Goal: Information Seeking & Learning: Learn about a topic

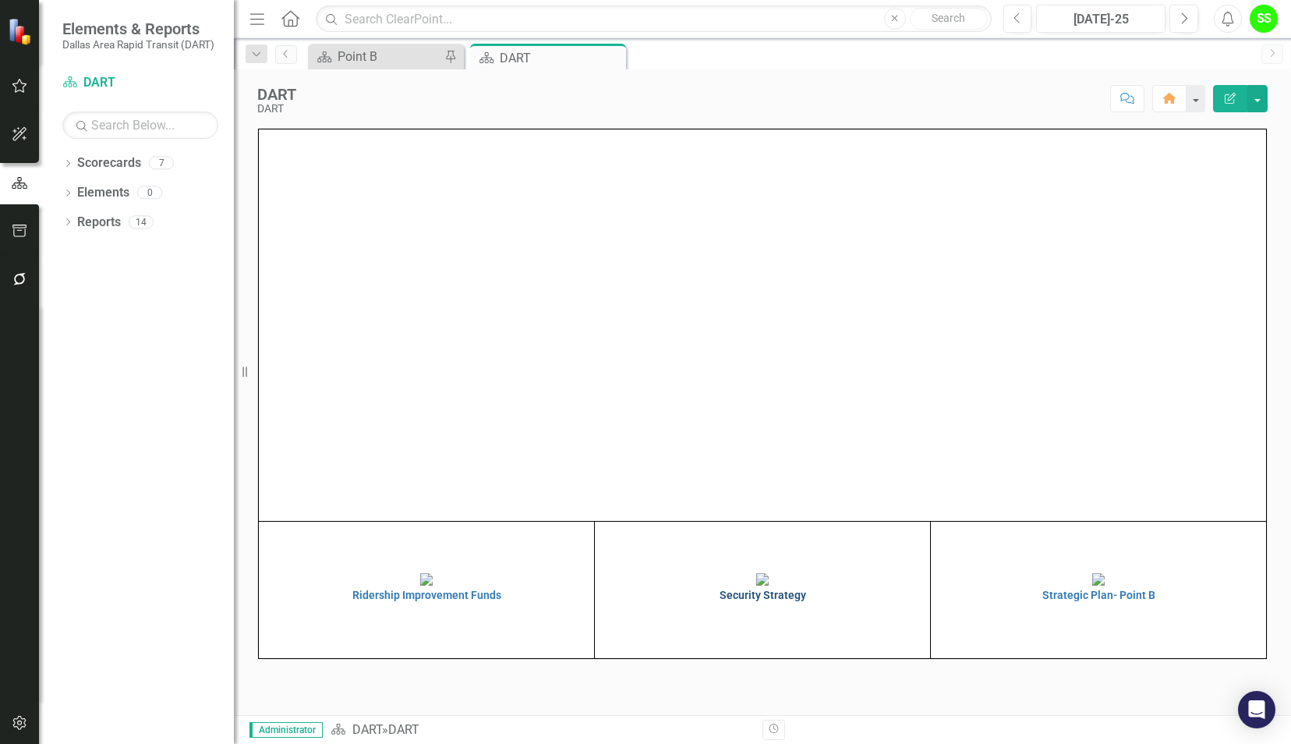
click at [763, 601] on h4 "Security Strategy" at bounding box center [762, 595] width 327 height 12
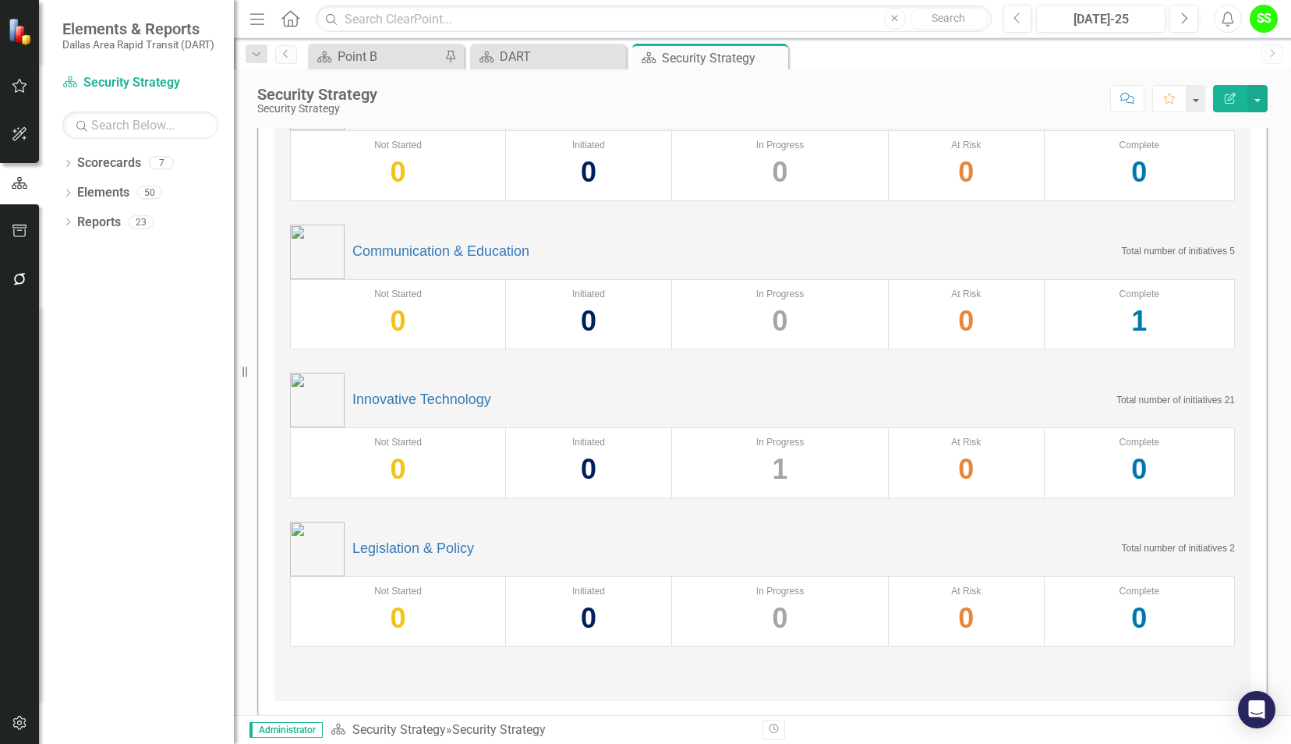
scroll to position [288, 0]
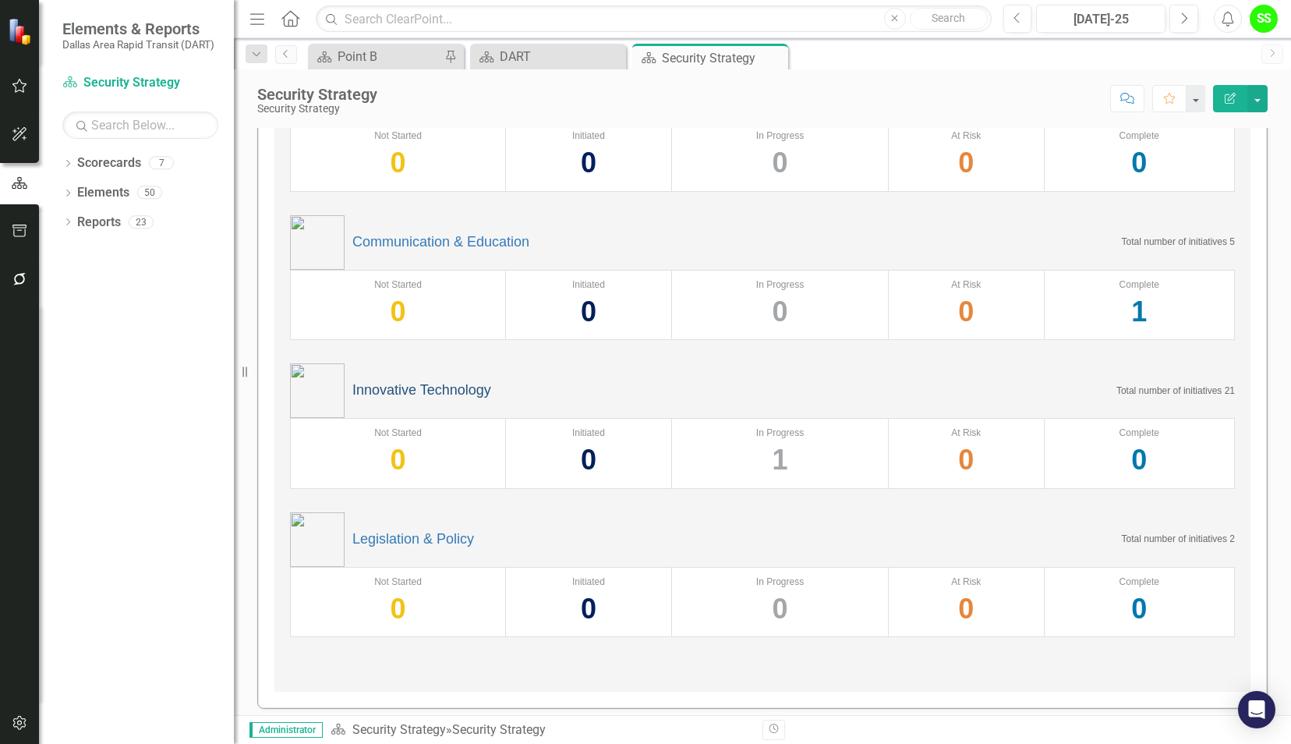
click at [411, 387] on link "Innovative Technology" at bounding box center [421, 391] width 139 height 16
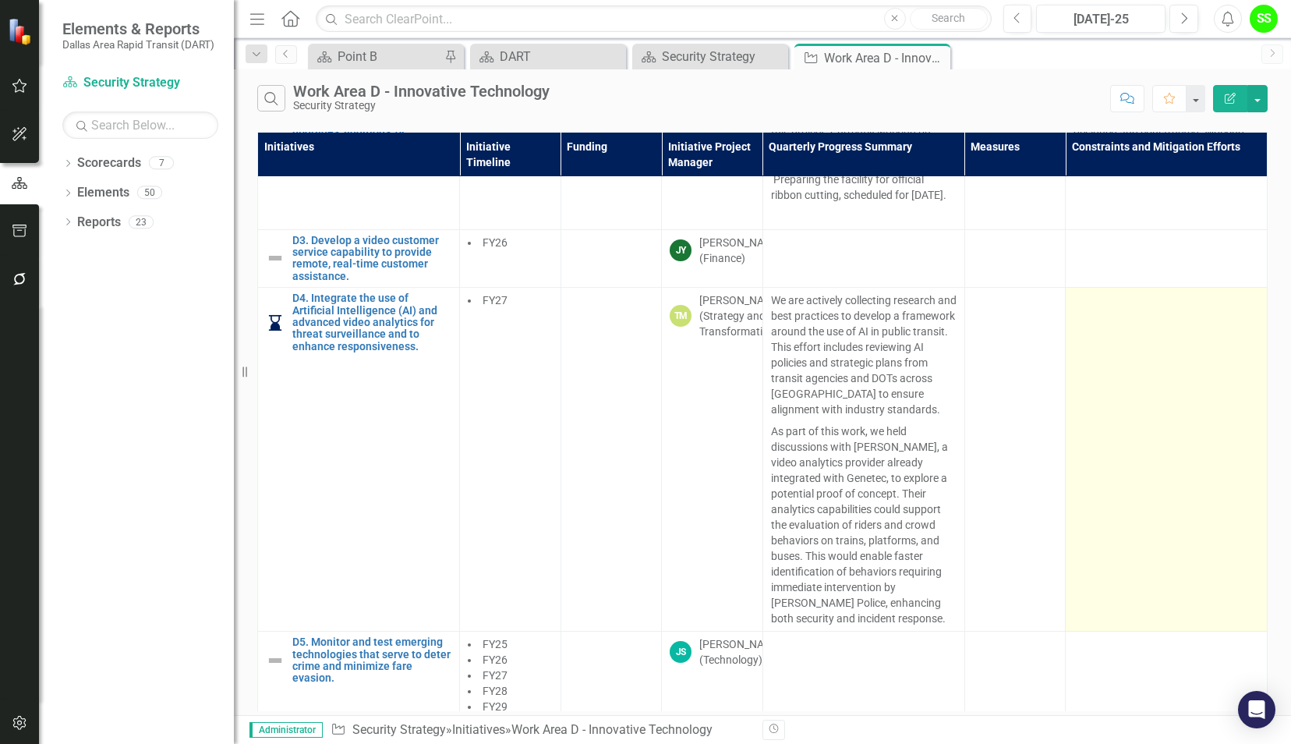
scroll to position [223, 2]
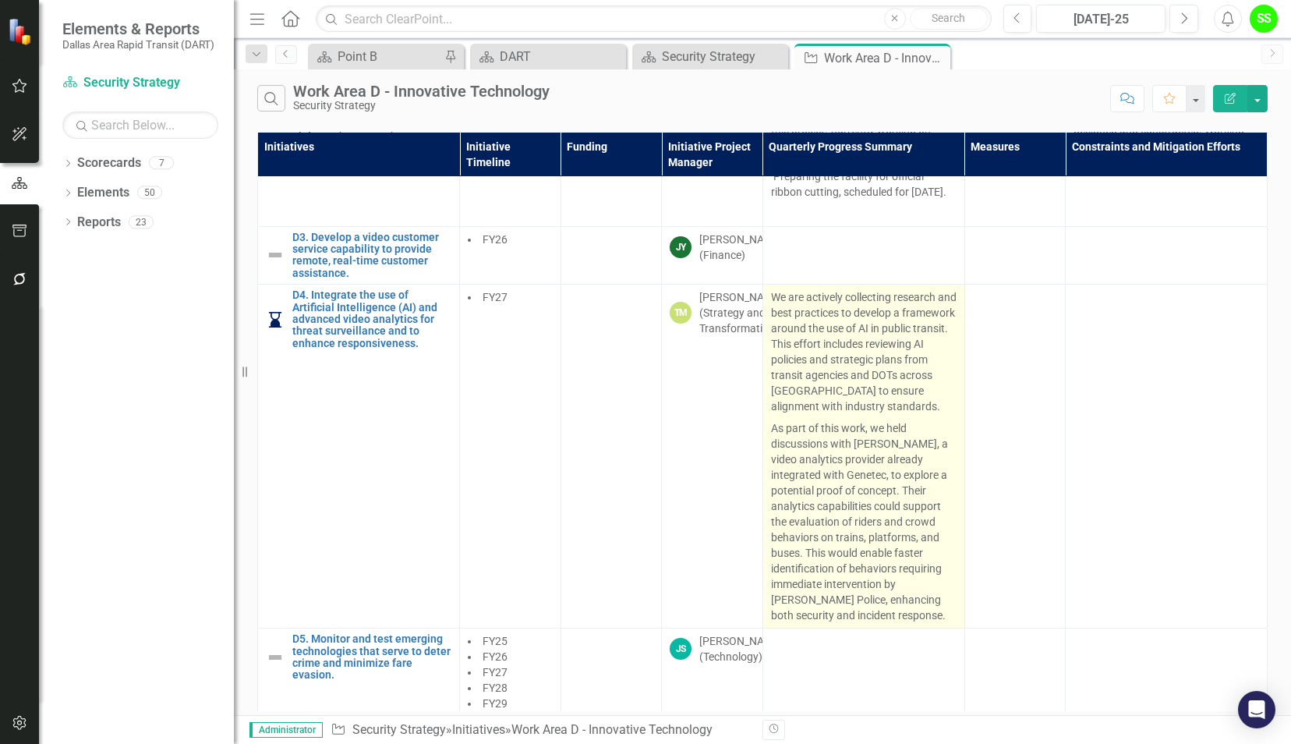
click at [816, 437] on p "As part of this work, we held discussions with [PERSON_NAME], a video analytics…" at bounding box center [864, 520] width 186 height 206
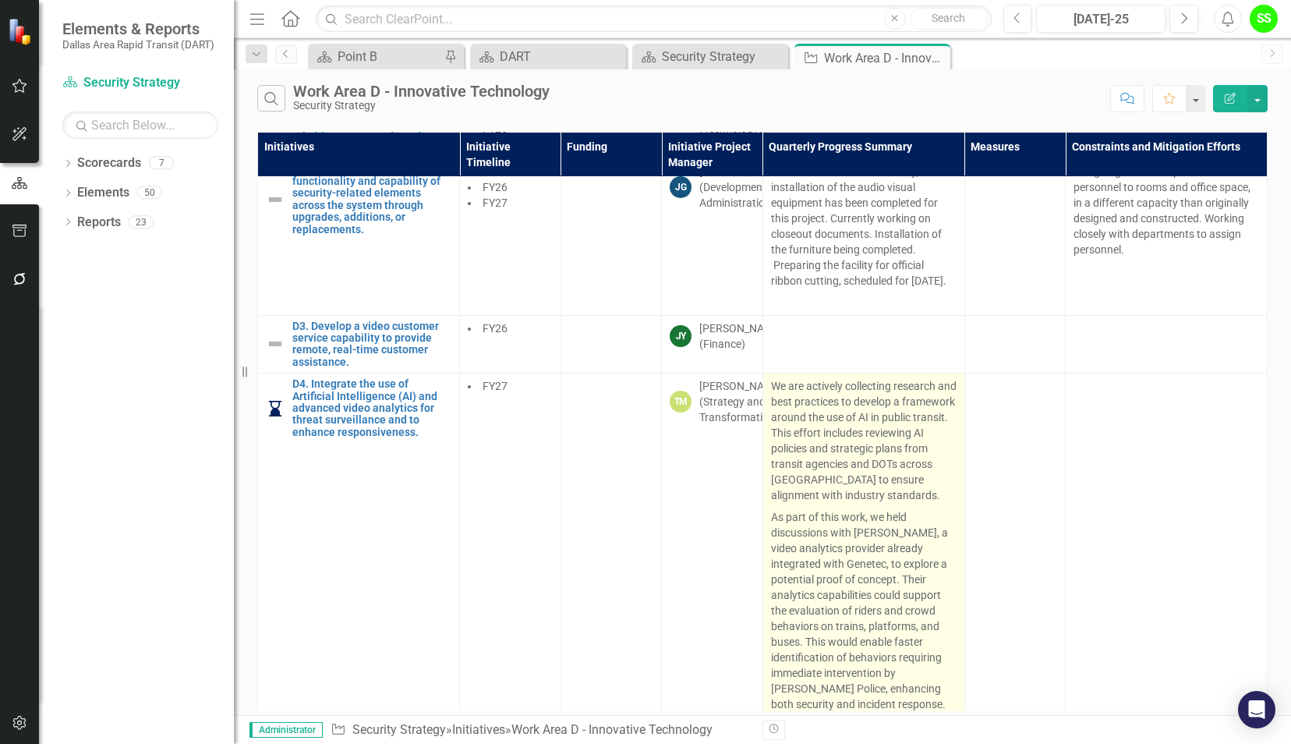
scroll to position [140, 7]
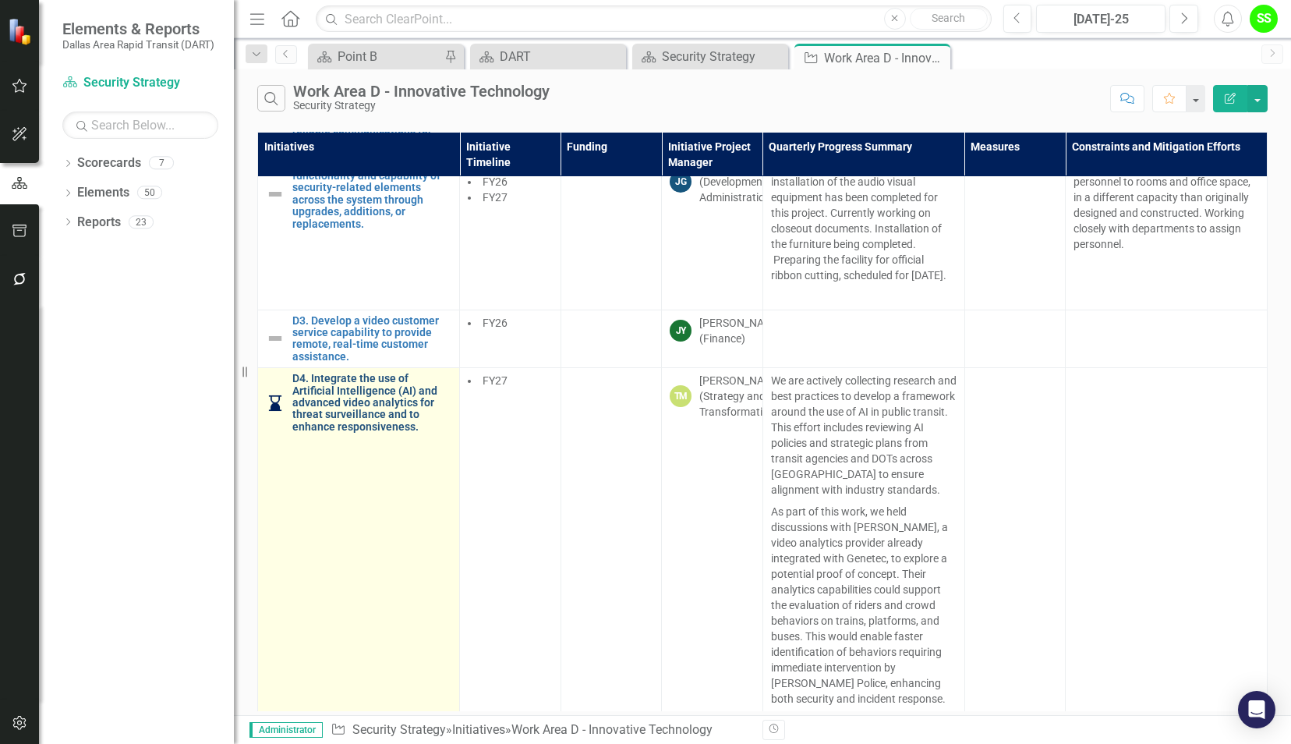
click at [325, 405] on link "D4. Integrate the use of Artificial Intelligence (AI) and advanced video analyt…" at bounding box center [371, 403] width 159 height 60
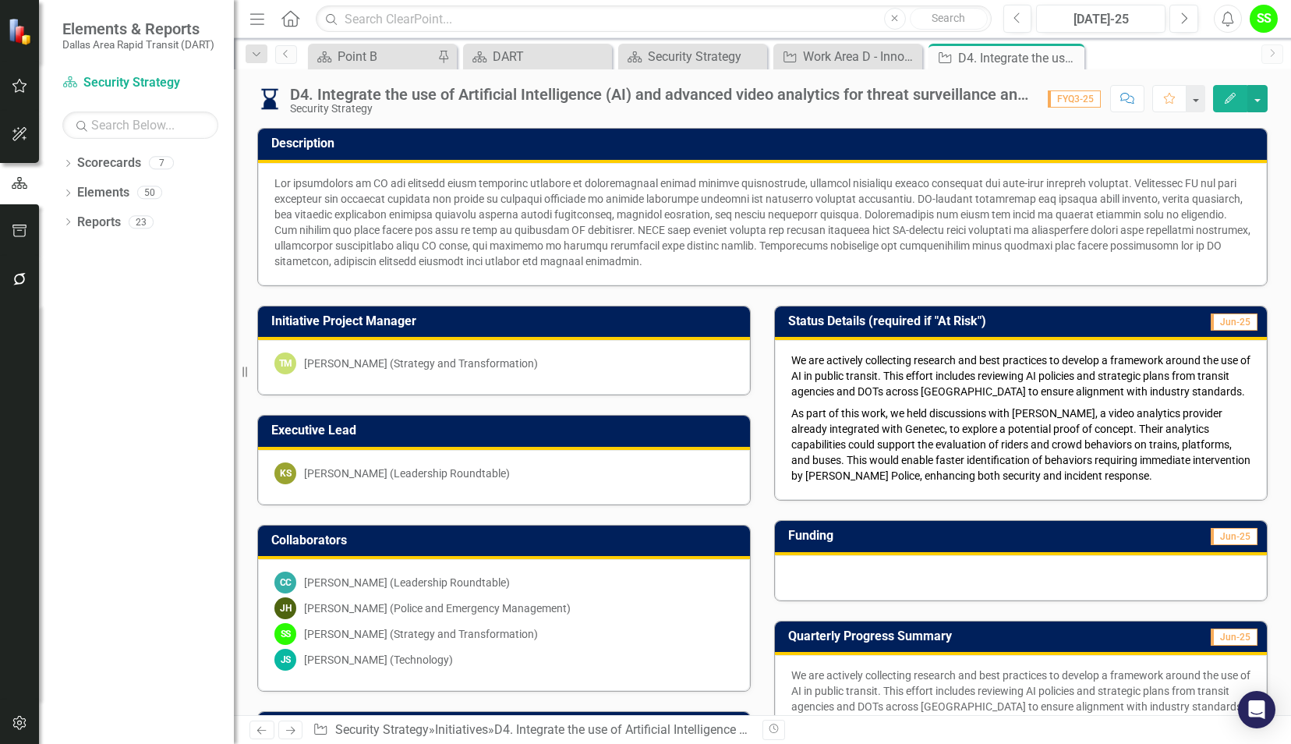
click at [1090, 101] on span "FYQ3-25" at bounding box center [1074, 98] width 53 height 17
click at [1187, 29] on button "Next" at bounding box center [1184, 19] width 29 height 28
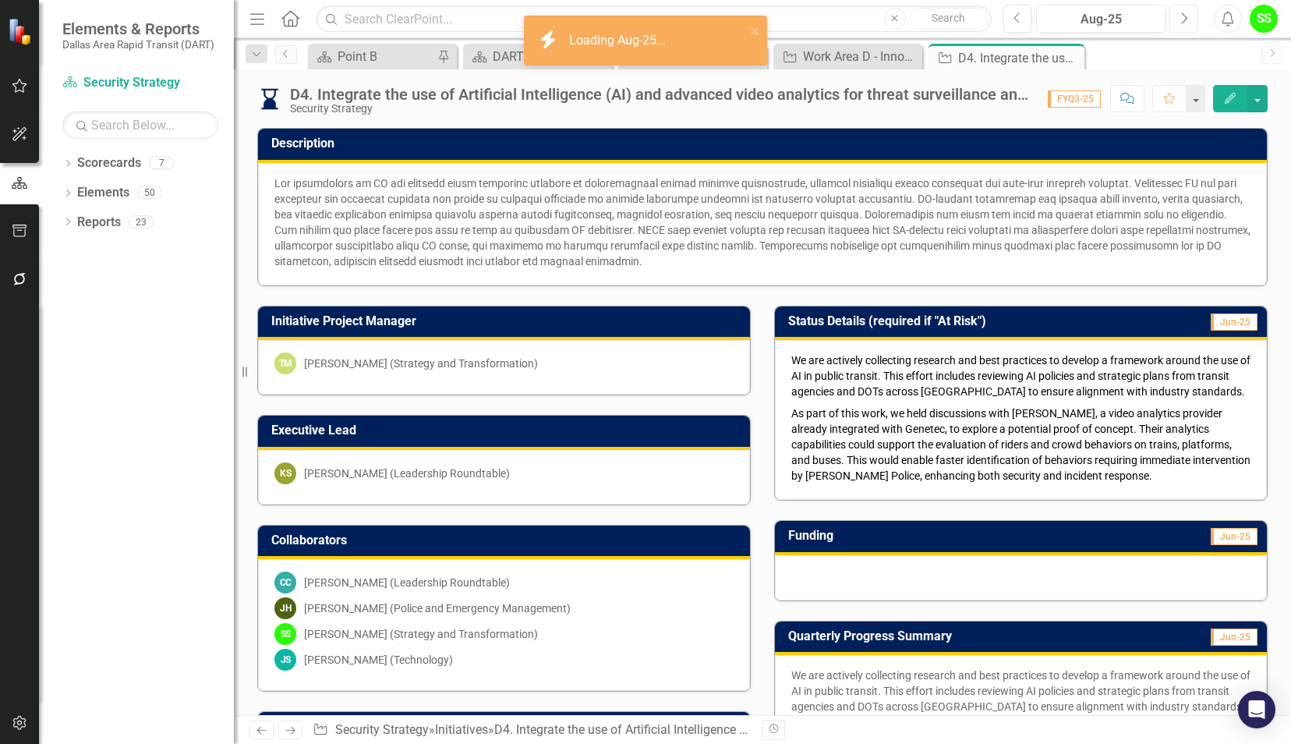
click at [1187, 29] on button "Next" at bounding box center [1184, 19] width 29 height 28
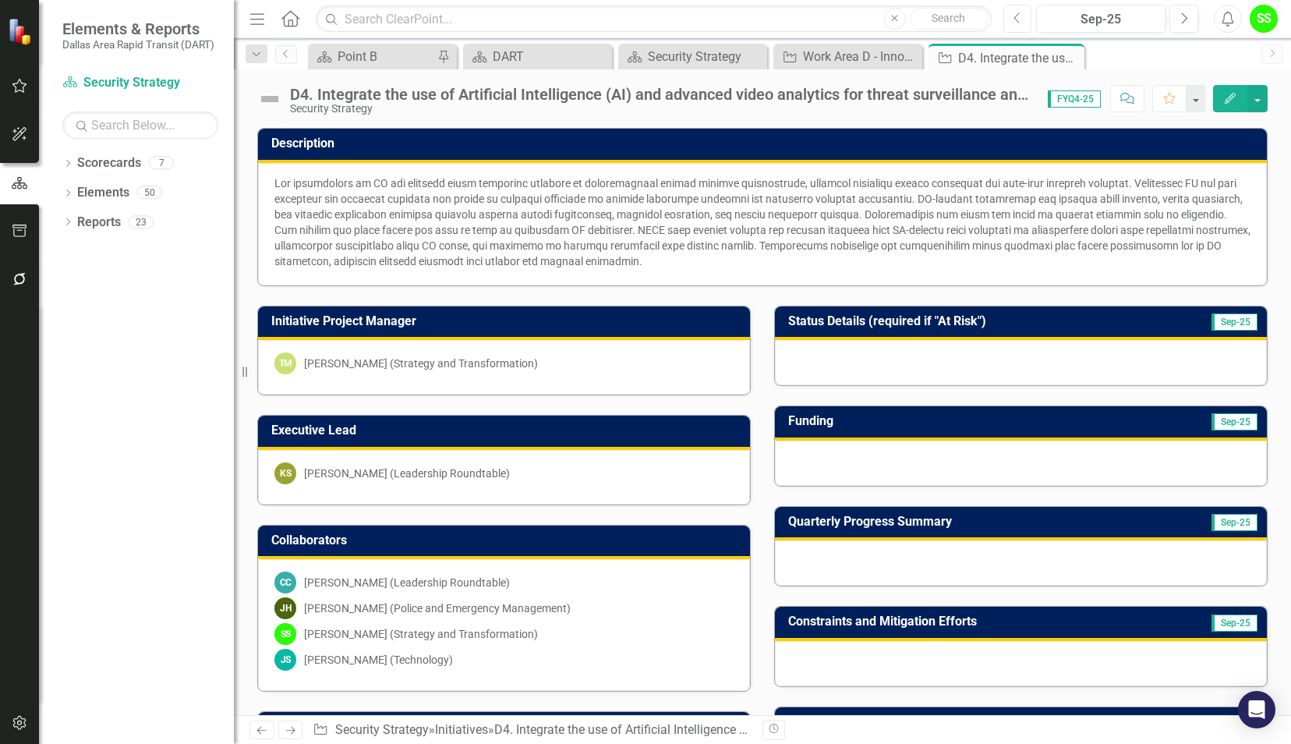
click at [1017, 19] on icon "Previous" at bounding box center [1018, 19] width 9 height 14
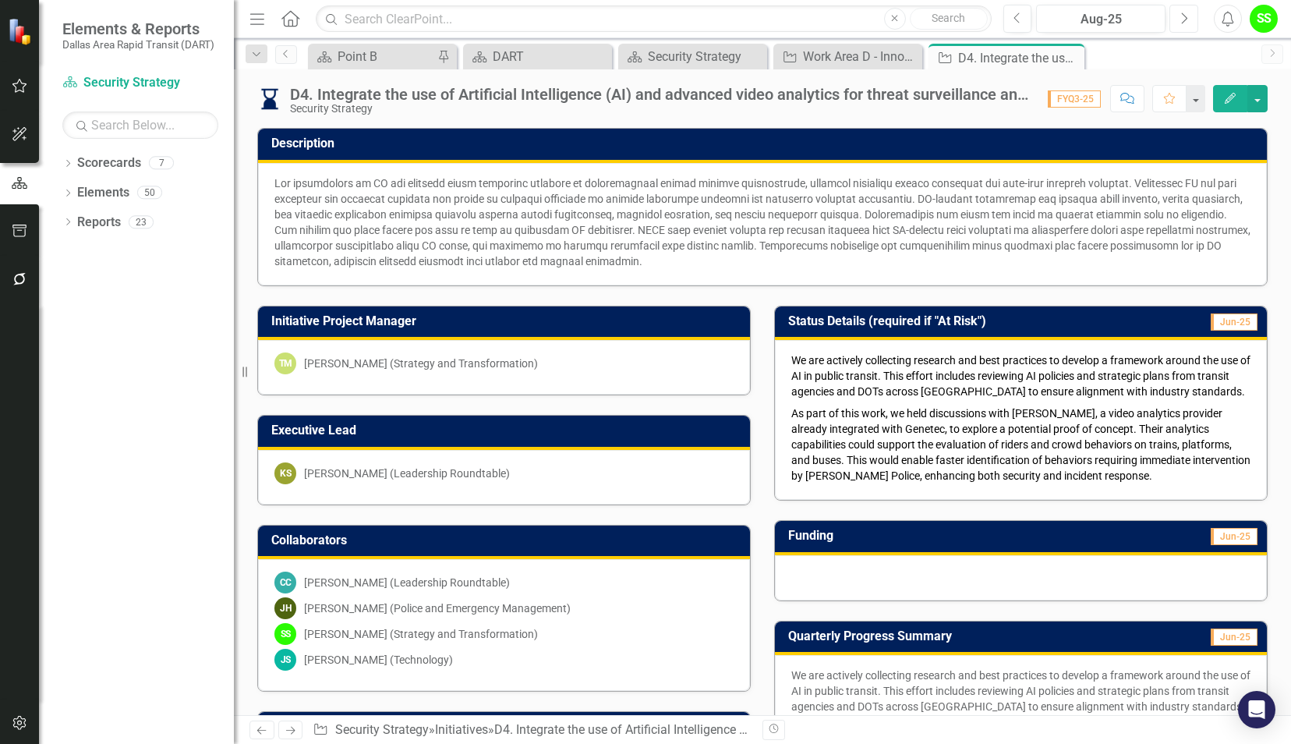
click at [1183, 18] on icon "Next" at bounding box center [1184, 19] width 9 height 14
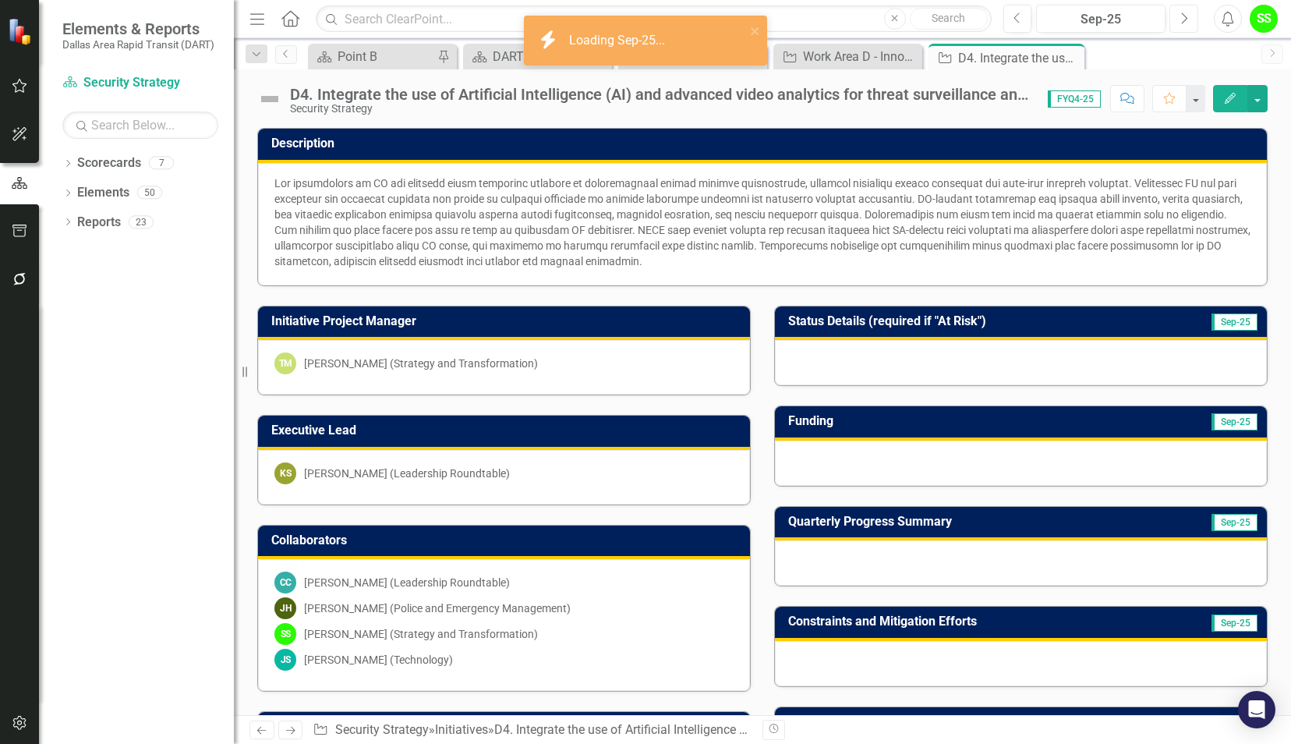
click at [1183, 18] on icon "Next" at bounding box center [1184, 19] width 9 height 14
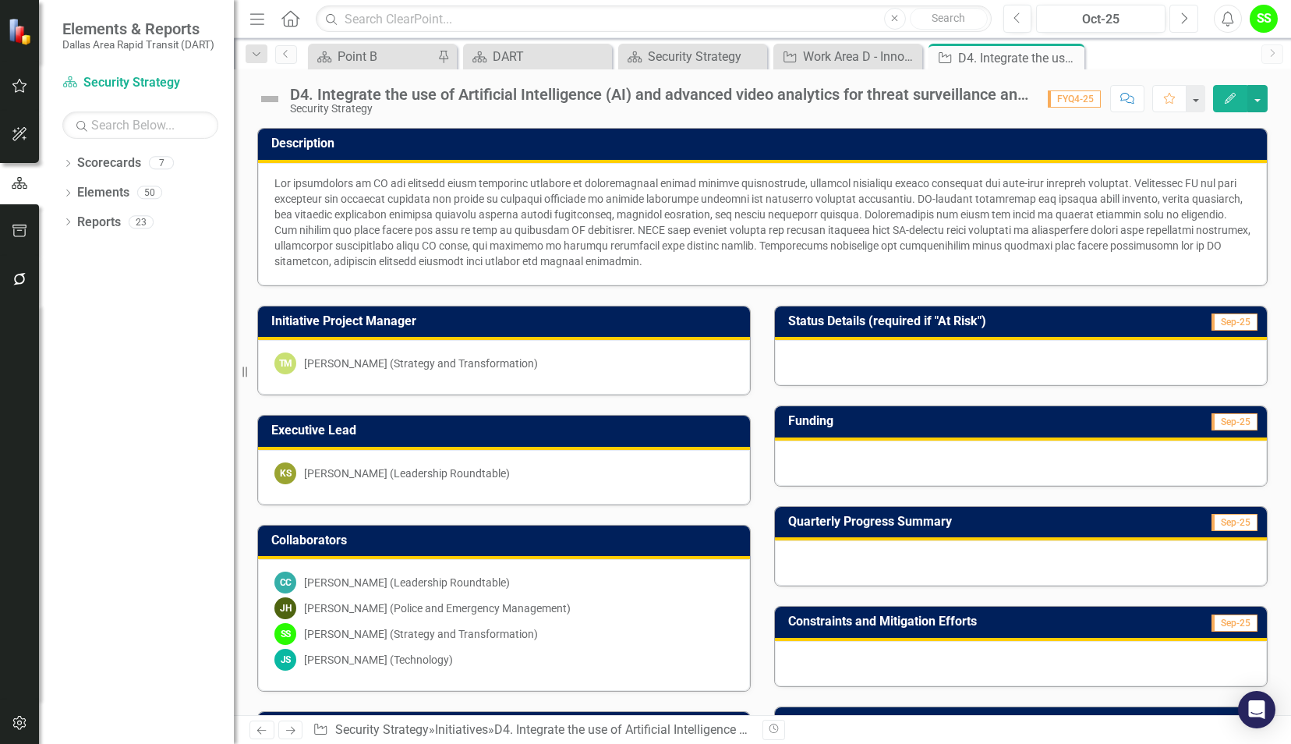
click at [1186, 18] on icon "Next" at bounding box center [1184, 19] width 9 height 14
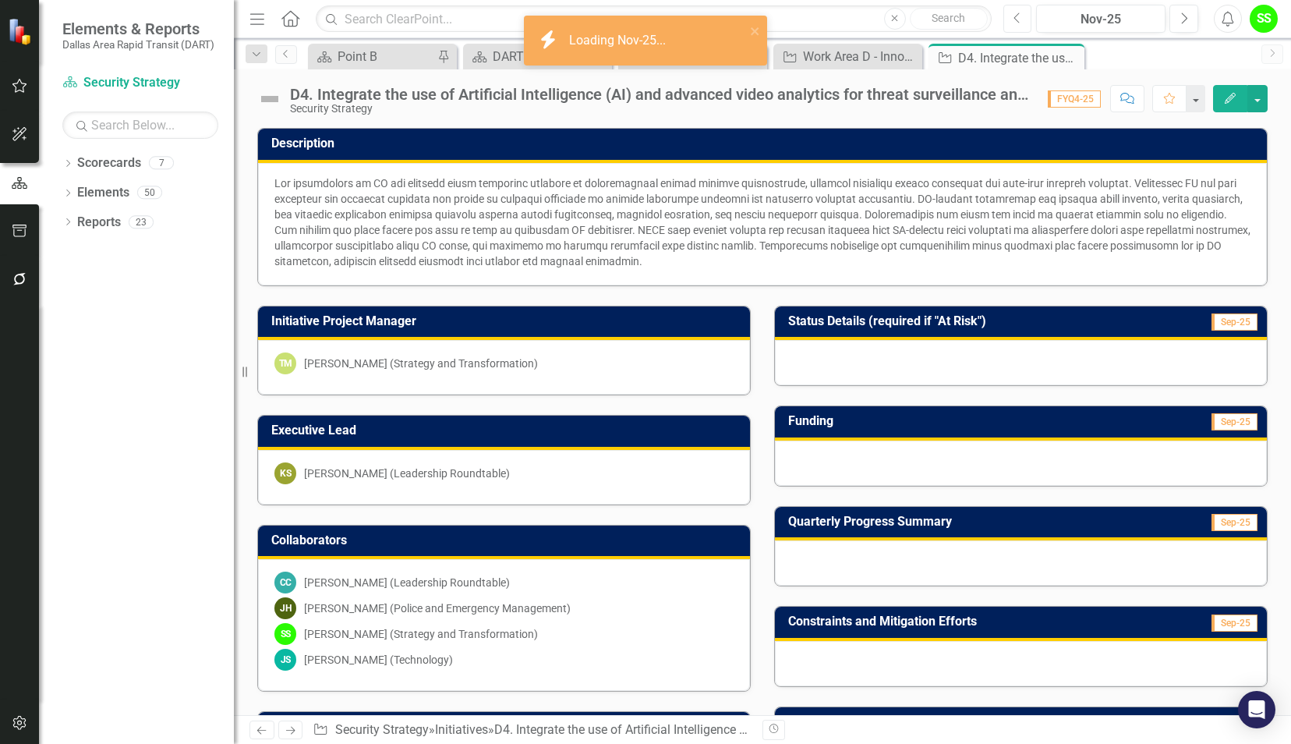
click at [1022, 20] on icon "Previous" at bounding box center [1018, 19] width 9 height 14
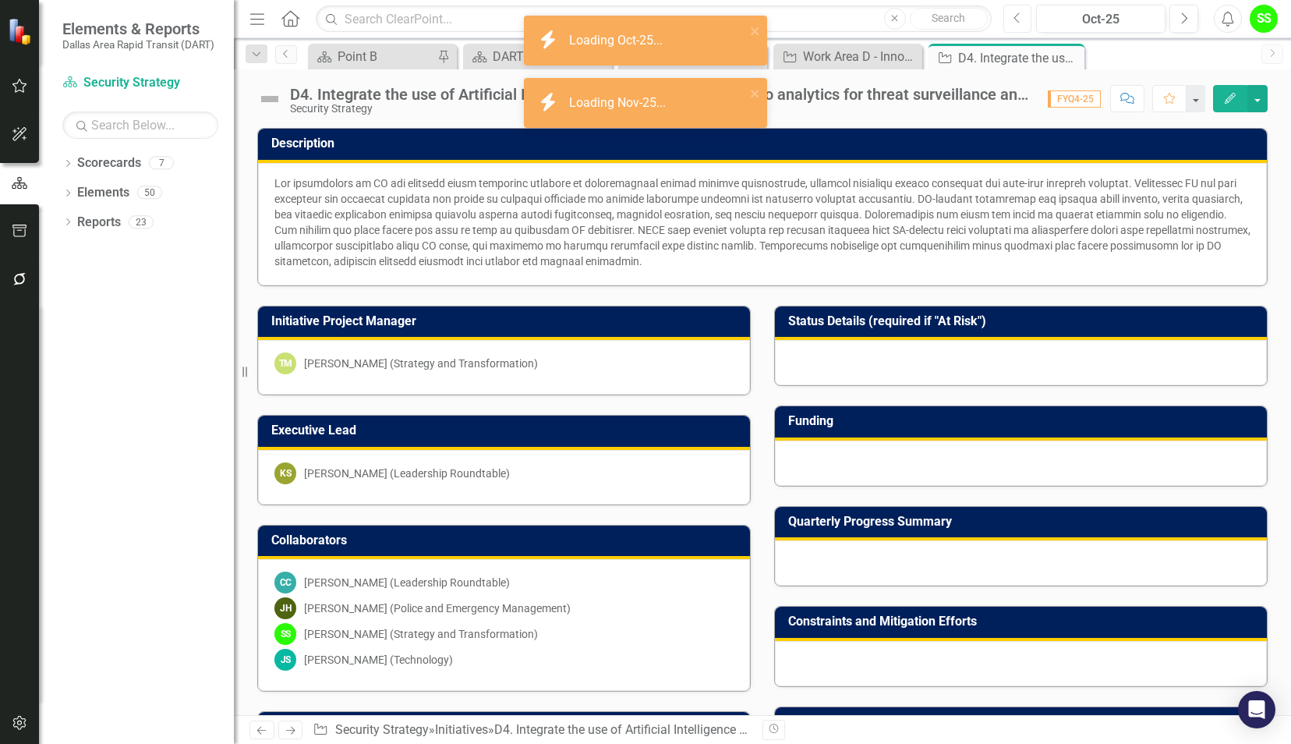
click at [1022, 20] on icon "Previous" at bounding box center [1018, 19] width 9 height 14
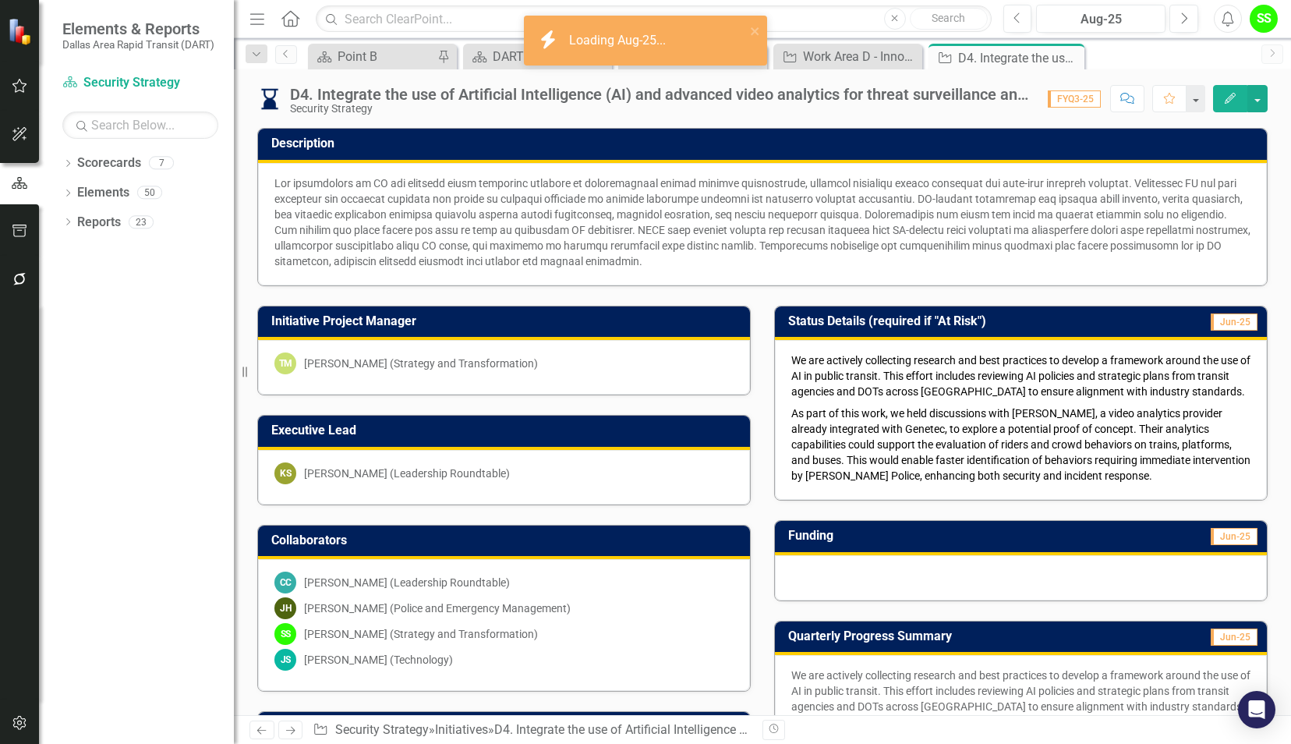
click at [983, 454] on span "As part of this work, we held discussions with [PERSON_NAME], a video analytics…" at bounding box center [1020, 444] width 459 height 75
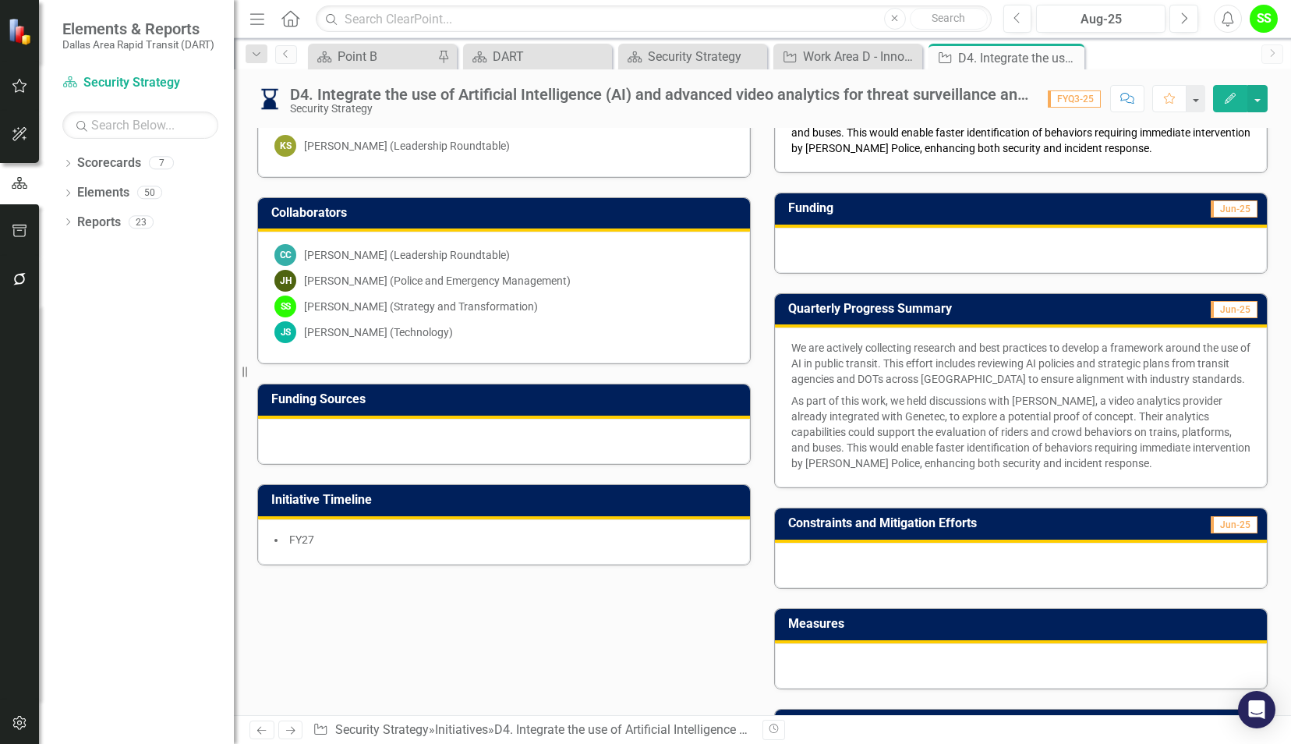
scroll to position [335, 0]
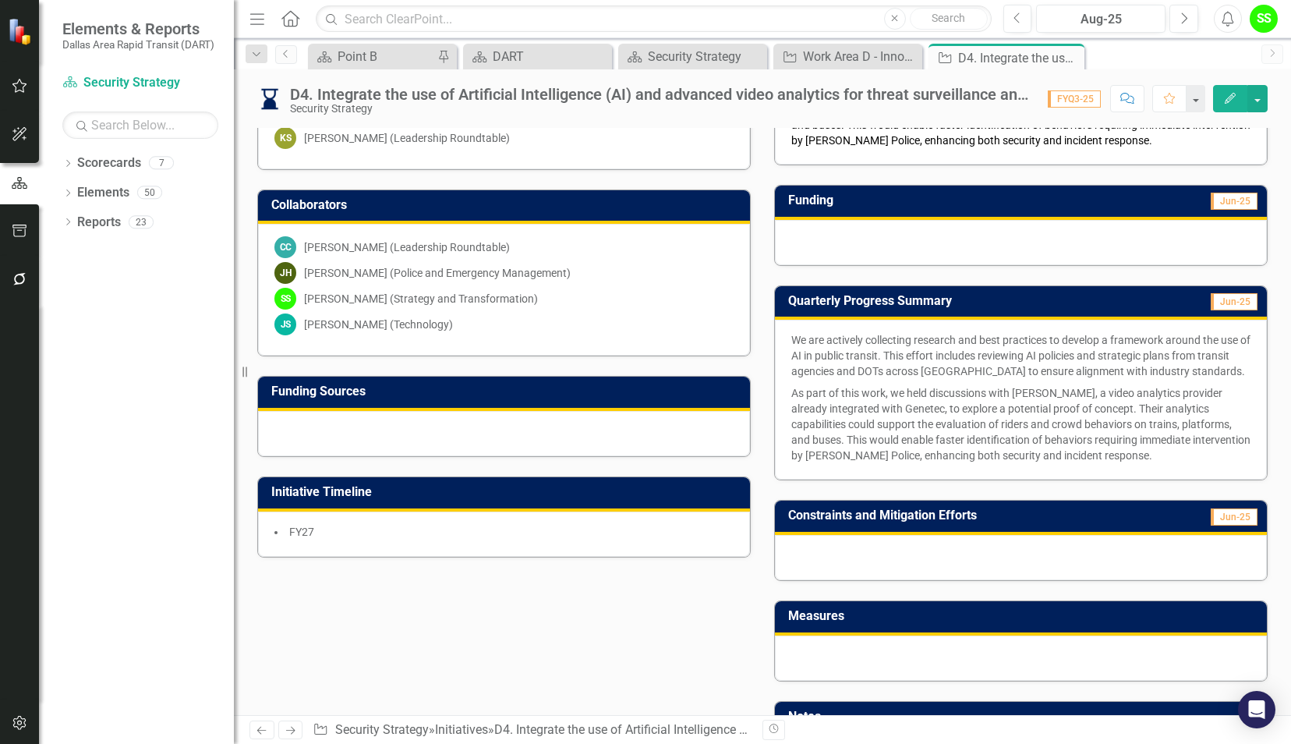
click at [897, 405] on p "As part of this work, we held discussions with [PERSON_NAME], a video analytics…" at bounding box center [1020, 422] width 459 height 81
click at [858, 342] on p "We are actively collecting research and best practices to develop a framework a…" at bounding box center [1020, 357] width 459 height 50
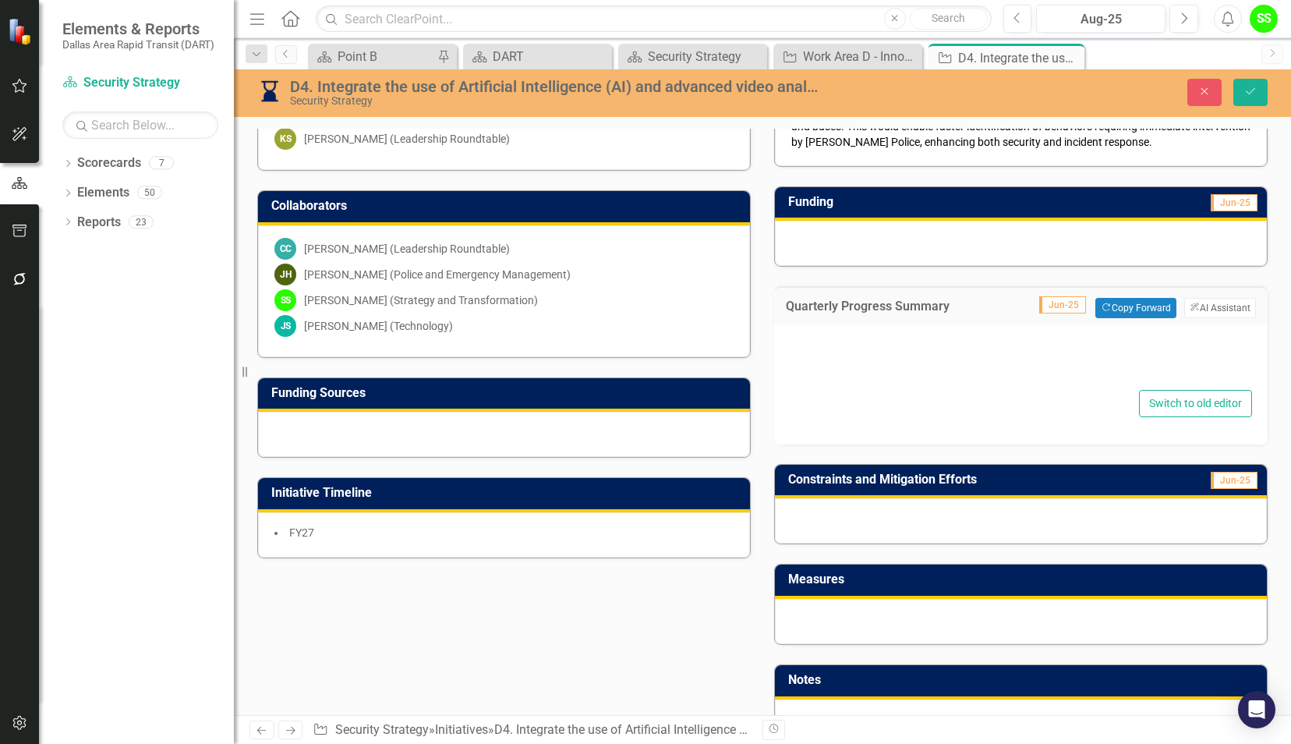
type textarea "<p>We are actively collecting research and best practices to develop a framewor…"
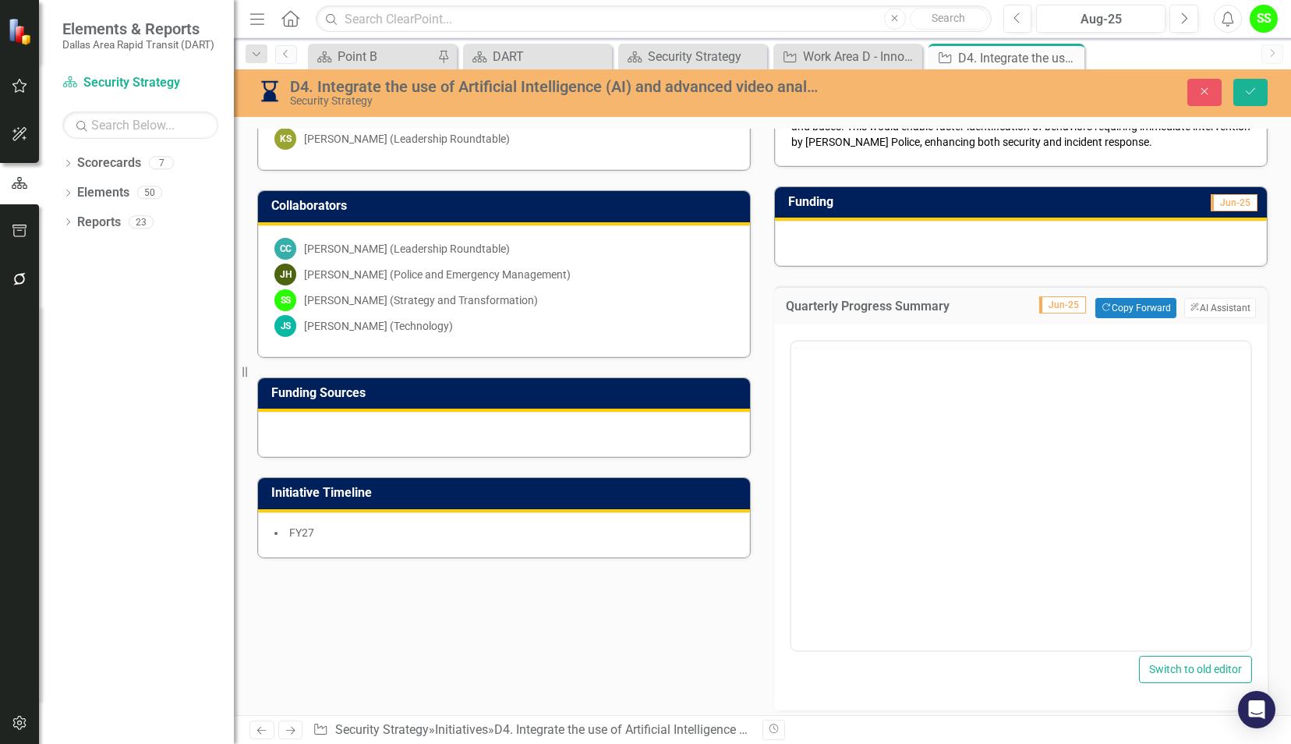
scroll to position [0, 0]
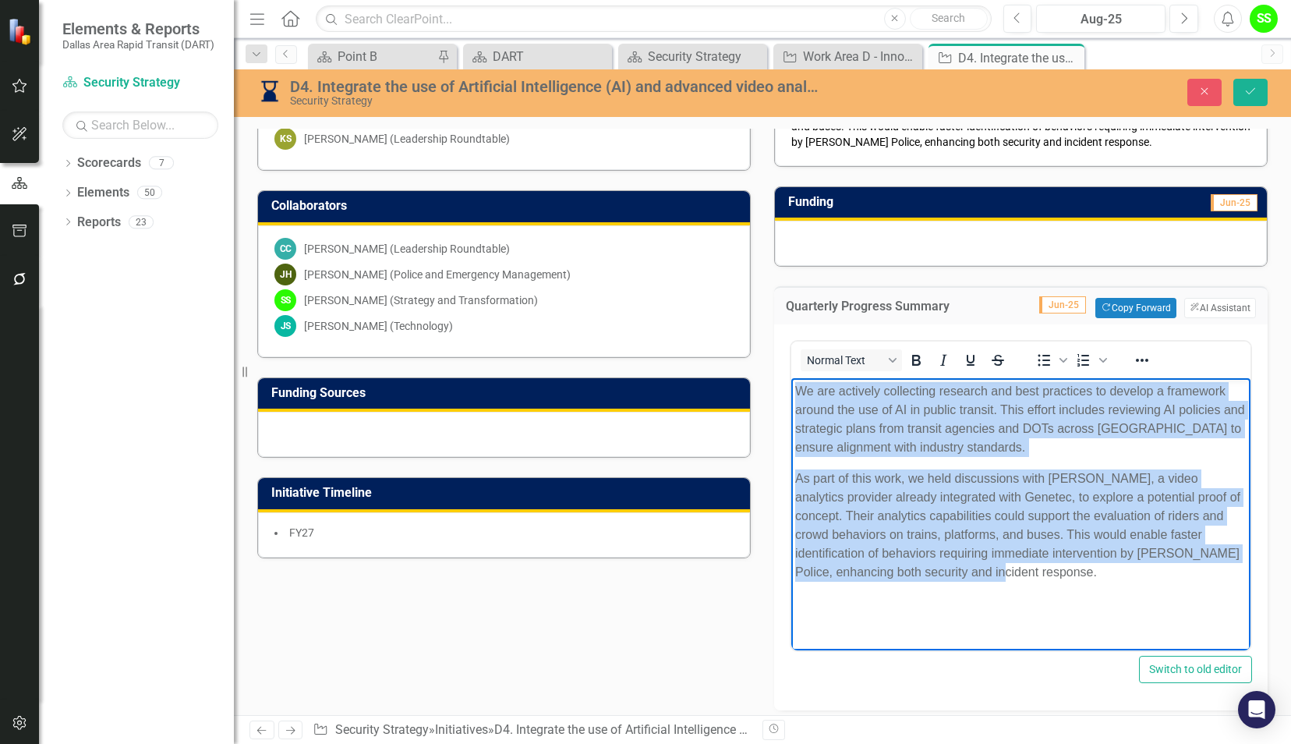
drag, startPoint x: 792, startPoint y: 397, endPoint x: 1184, endPoint y: 620, distance: 450.5
click at [1184, 612] on html "We are actively collecting research and best practices to develop a framework a…" at bounding box center [1020, 495] width 459 height 234
copy body "We are actively collecting research and best practices to develop a framework a…"
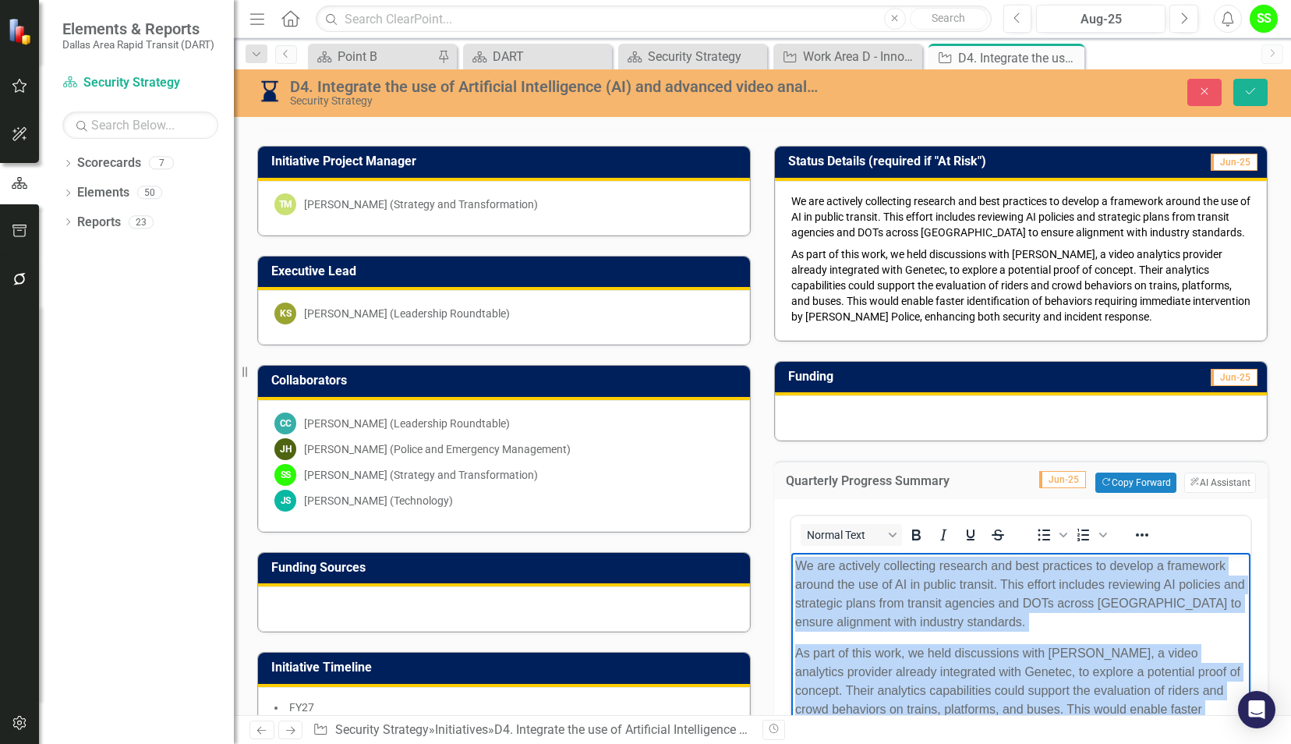
scroll to position [150, 0]
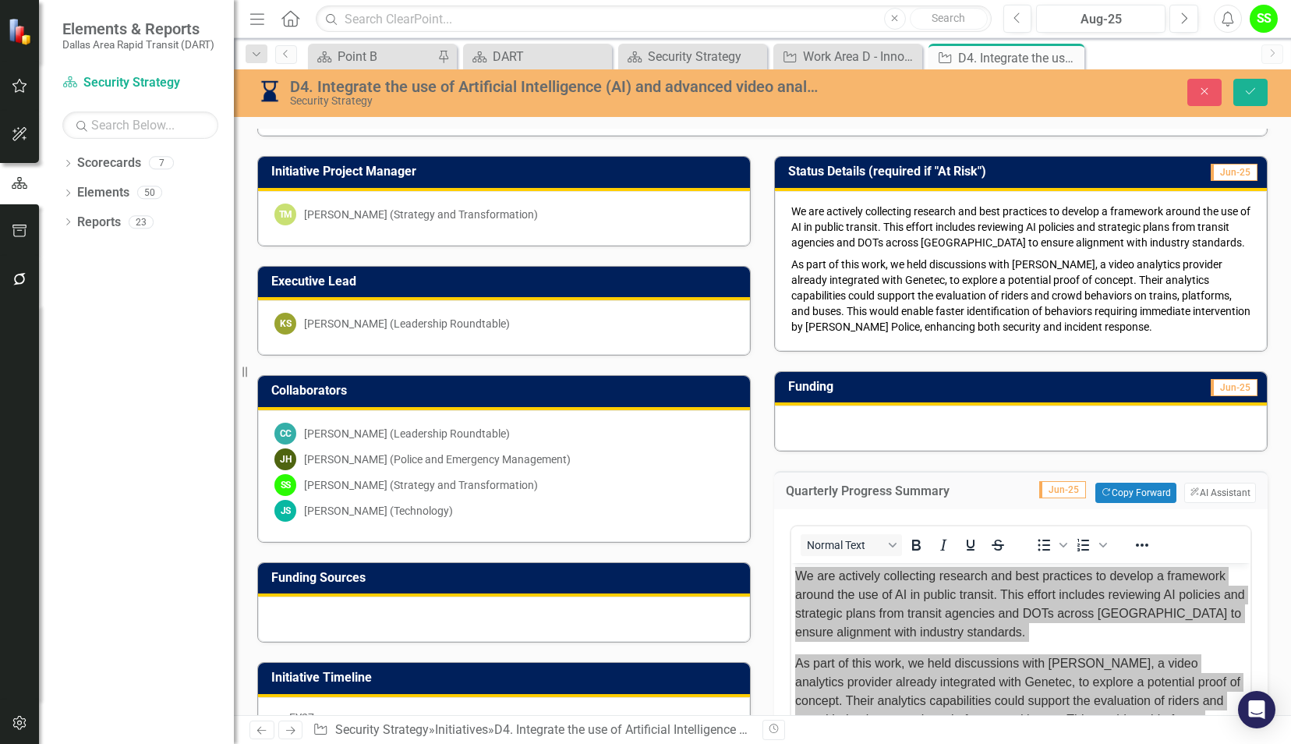
click at [902, 228] on span "We are actively collecting research and best practices to develop a framework a…" at bounding box center [1020, 227] width 459 height 44
click at [872, 231] on p "We are actively collecting research and best practices to develop a framework a…" at bounding box center [1020, 228] width 459 height 50
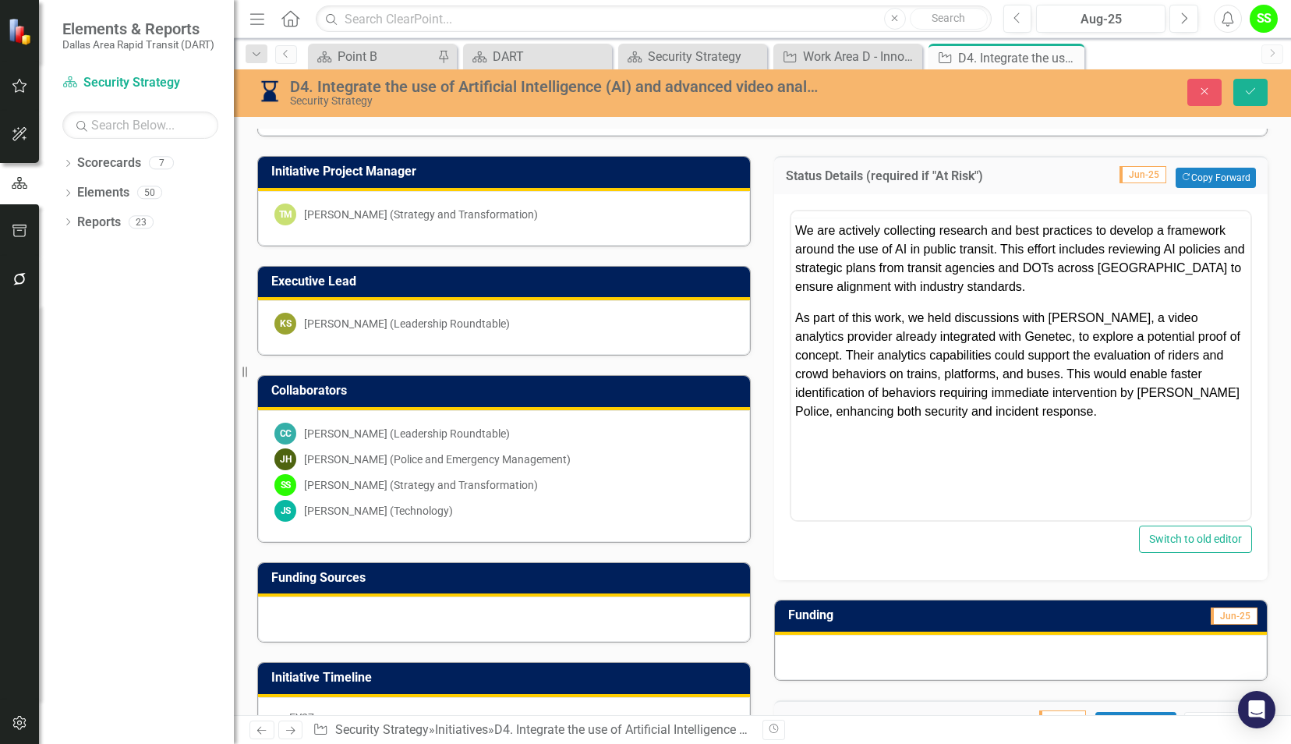
scroll to position [0, 0]
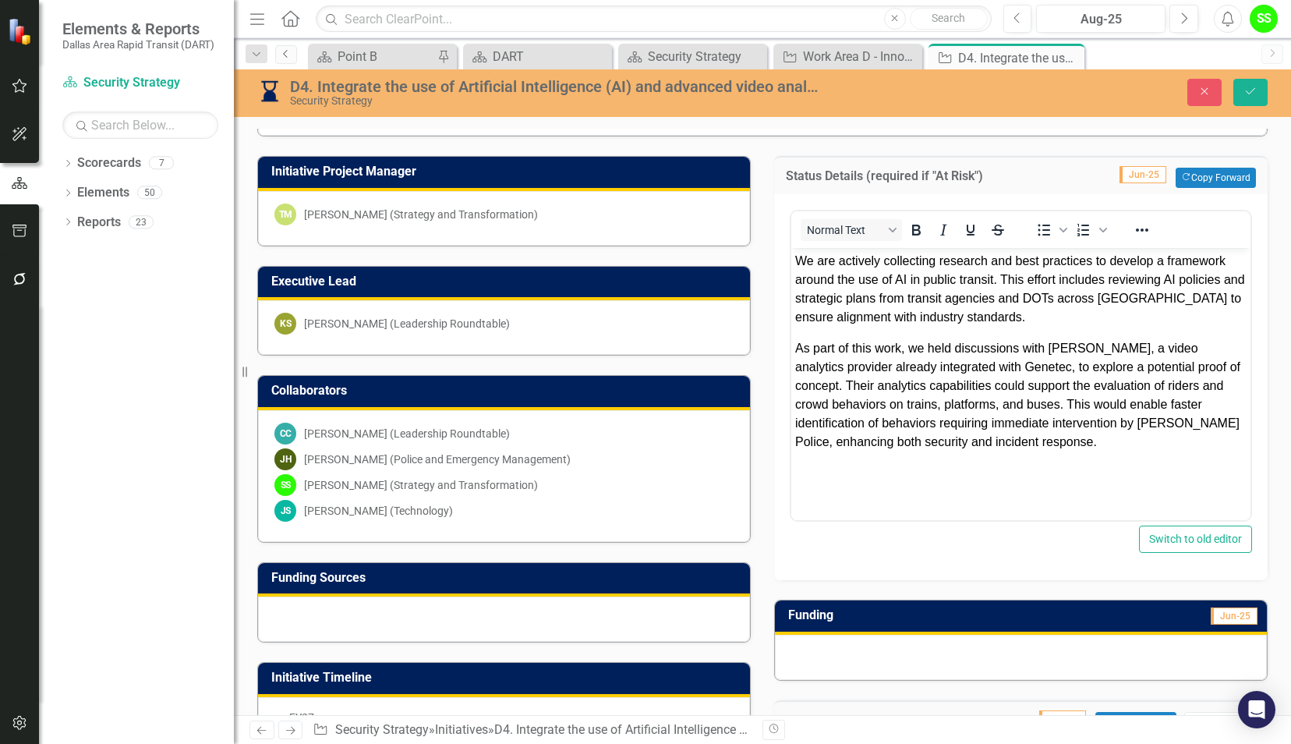
click at [288, 51] on icon "Previous" at bounding box center [286, 53] width 12 height 9
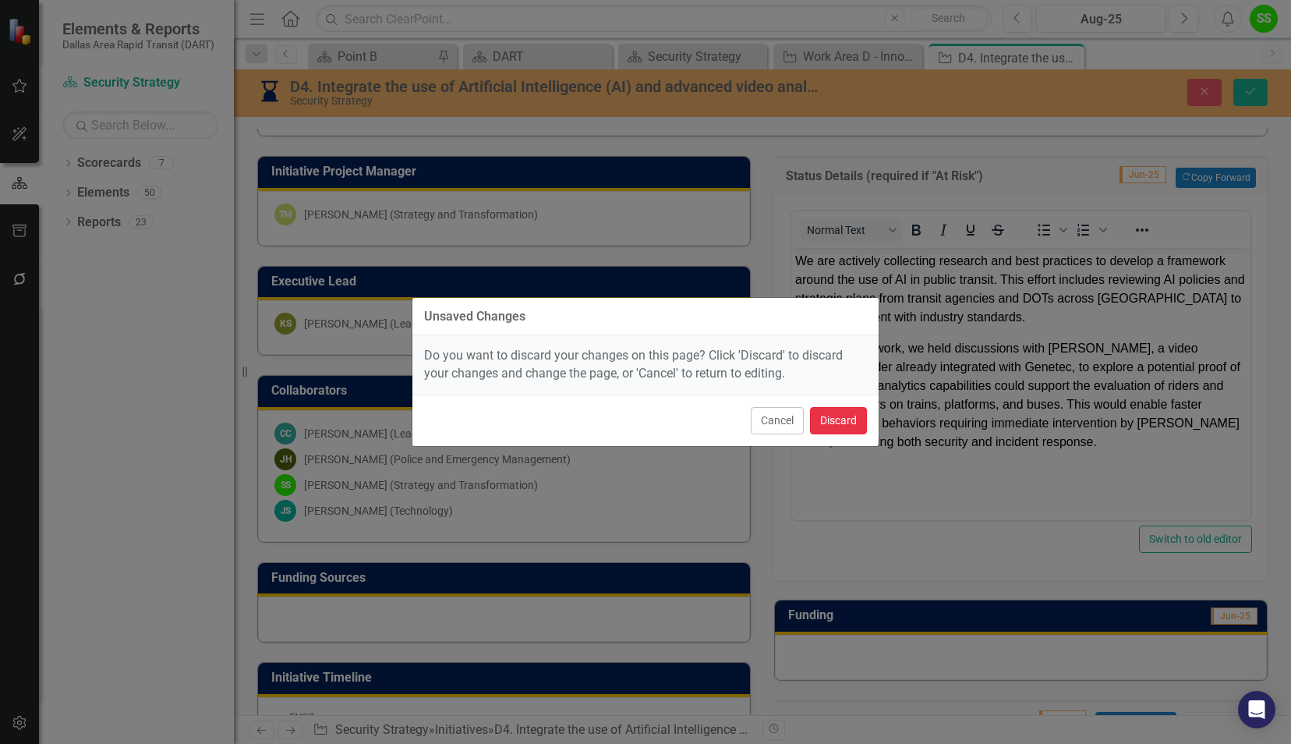
click at [836, 419] on button "Discard" at bounding box center [838, 420] width 57 height 27
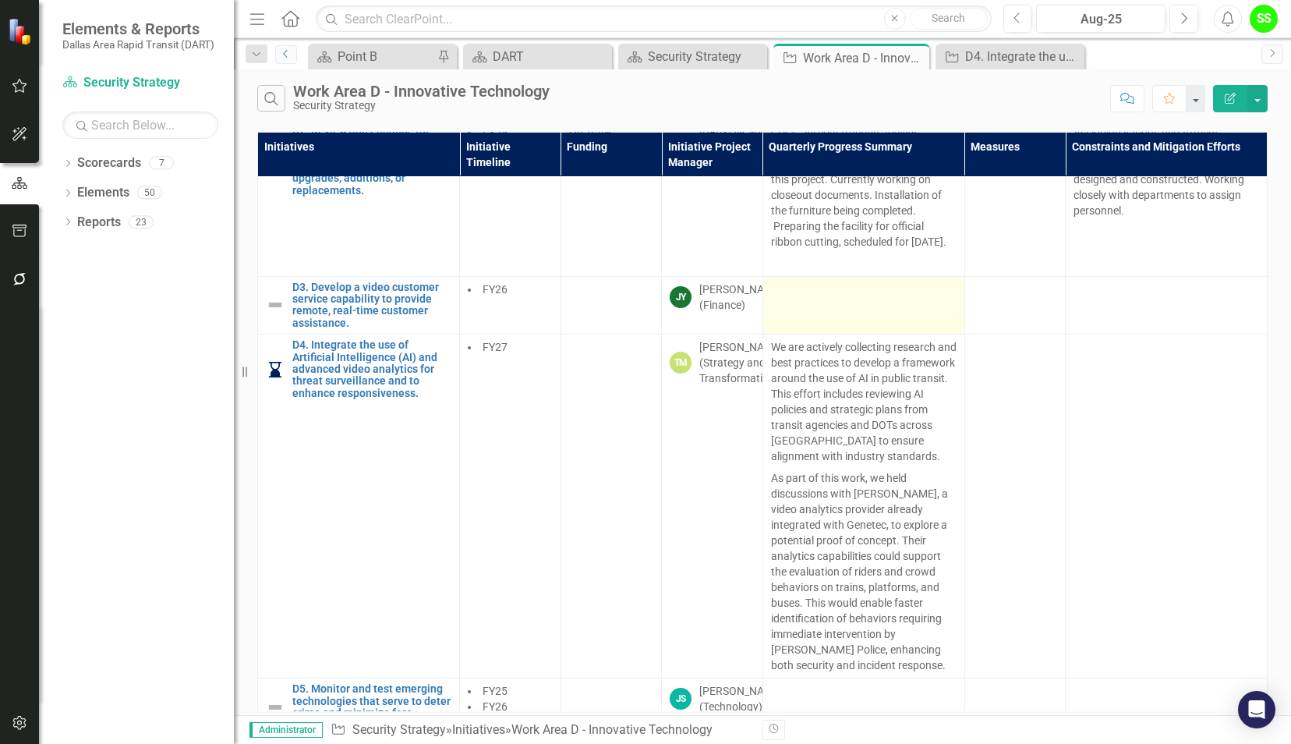
scroll to position [315, 0]
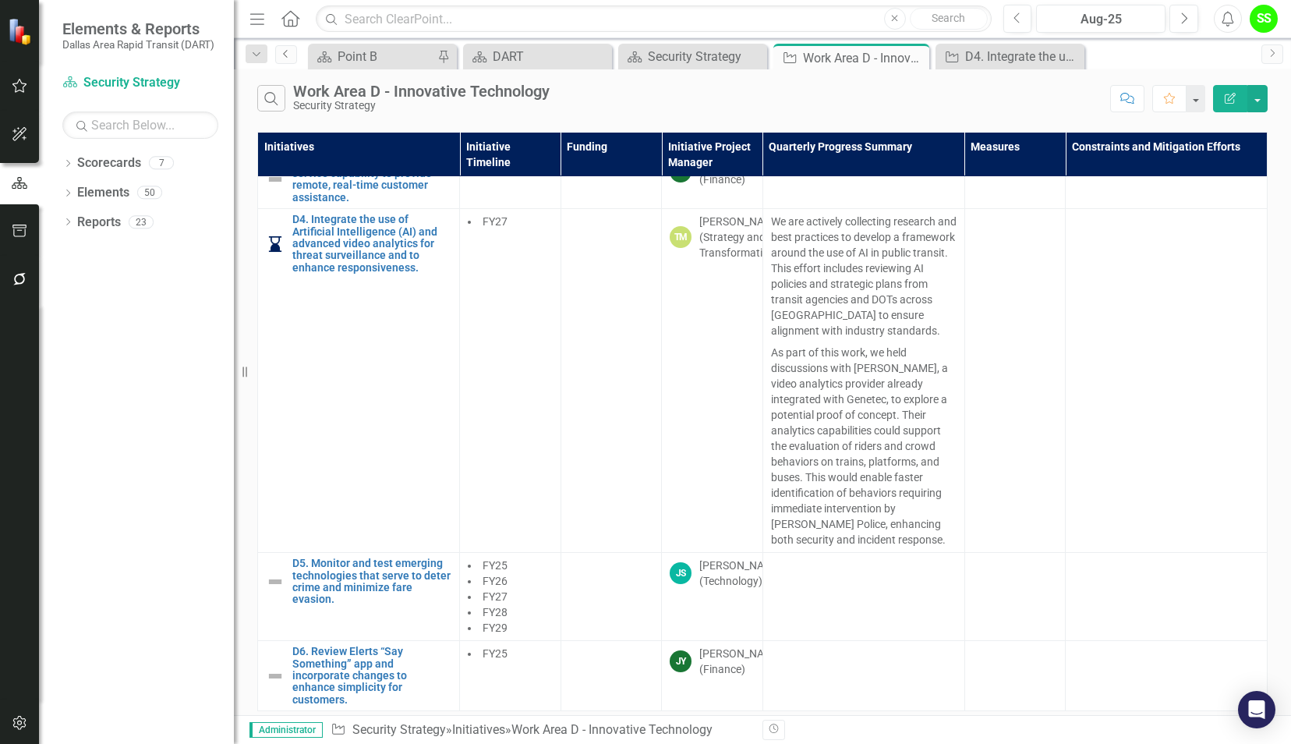
click at [289, 49] on icon "Previous" at bounding box center [286, 53] width 12 height 9
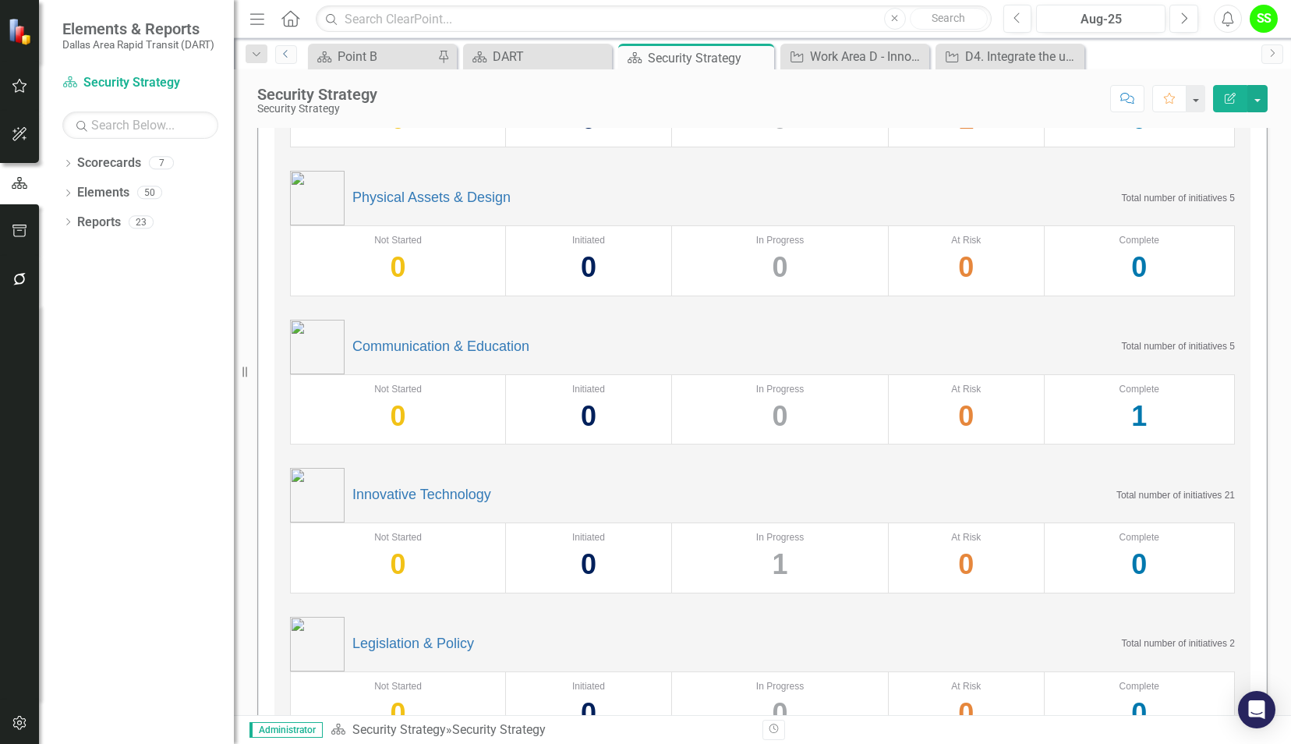
scroll to position [293, 0]
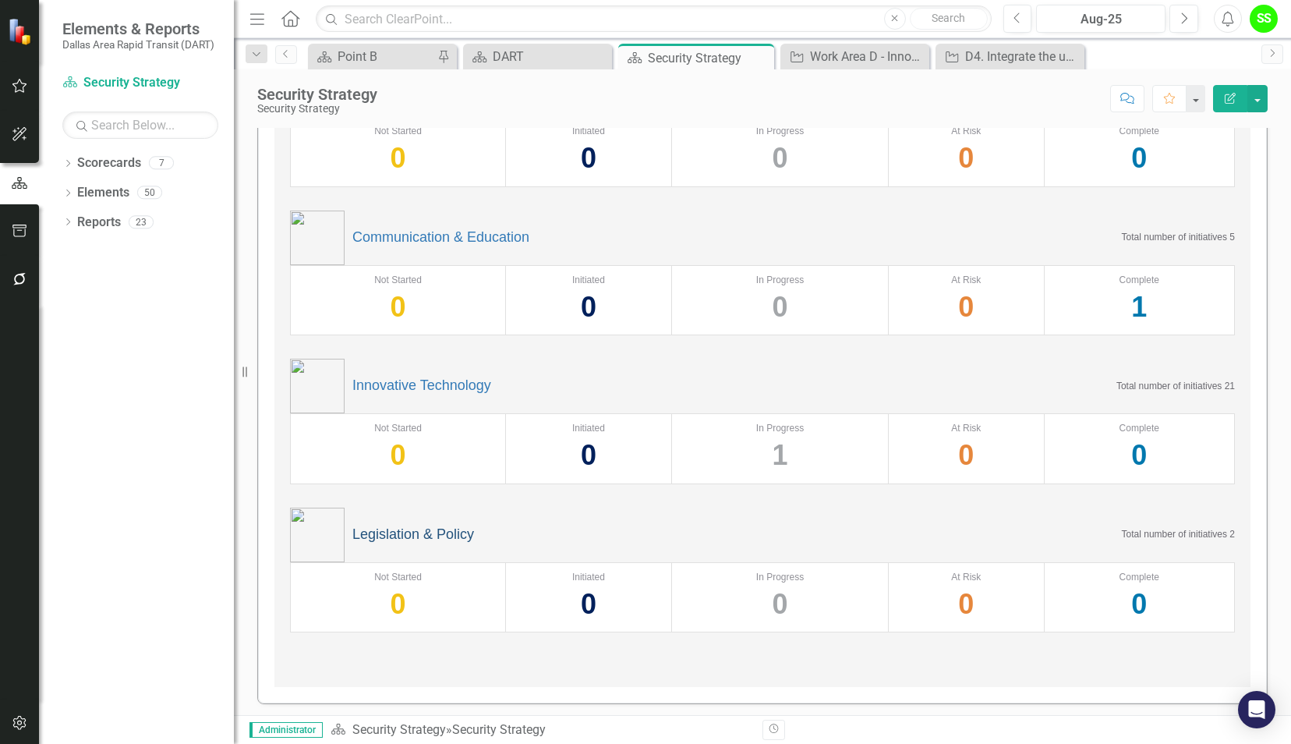
click at [368, 530] on link "Legislation & Policy" at bounding box center [413, 535] width 122 height 16
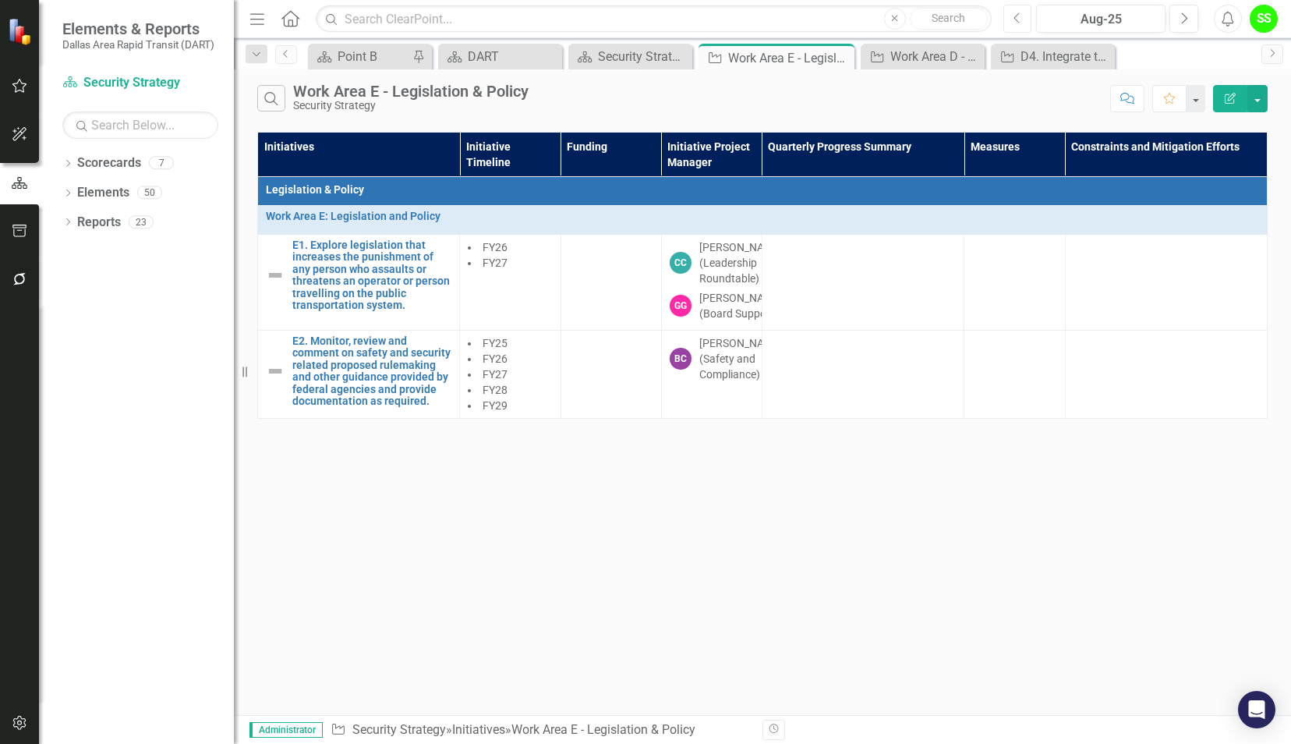
click at [1021, 19] on icon "Previous" at bounding box center [1018, 19] width 9 height 14
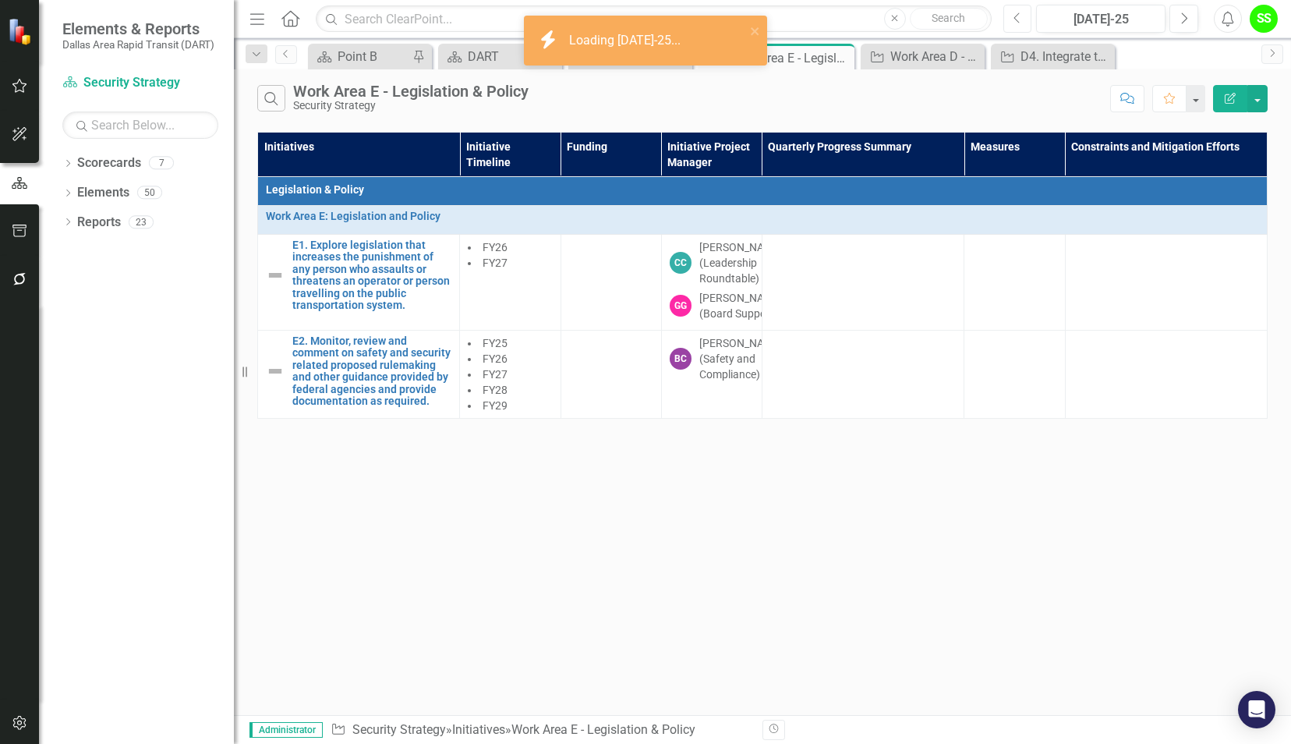
click at [1021, 19] on icon "Previous" at bounding box center [1018, 19] width 9 height 14
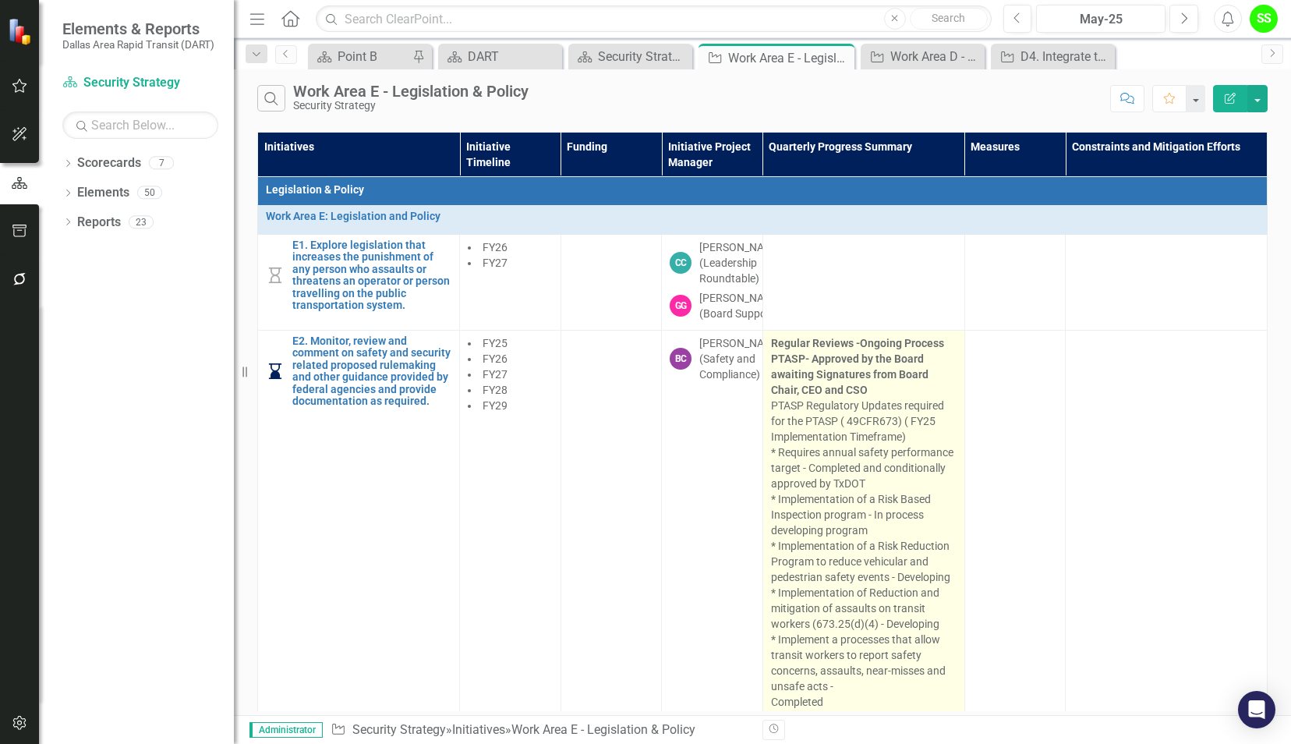
click at [812, 485] on p "Regular Reviews -Ongoing Process PTASP- Approved by the Board awaiting Signatur…" at bounding box center [864, 732] width 186 height 795
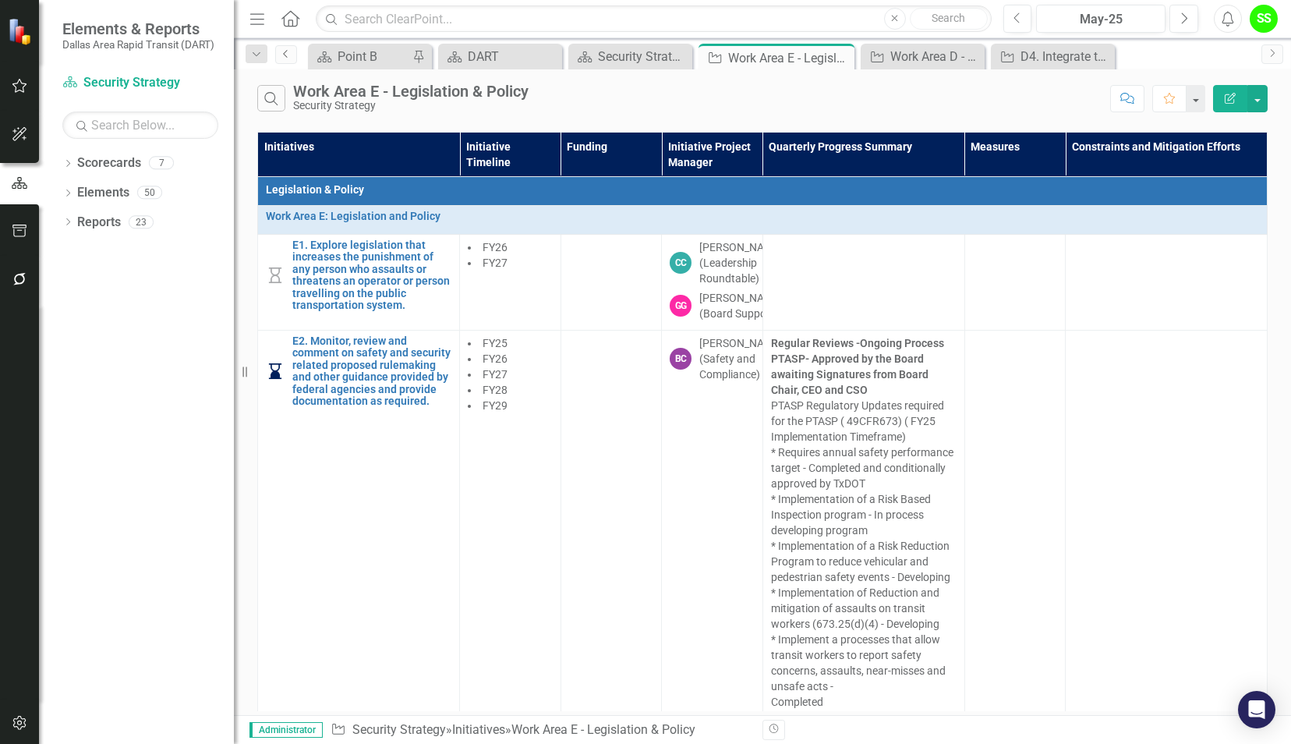
click at [288, 55] on icon "Previous" at bounding box center [286, 53] width 12 height 9
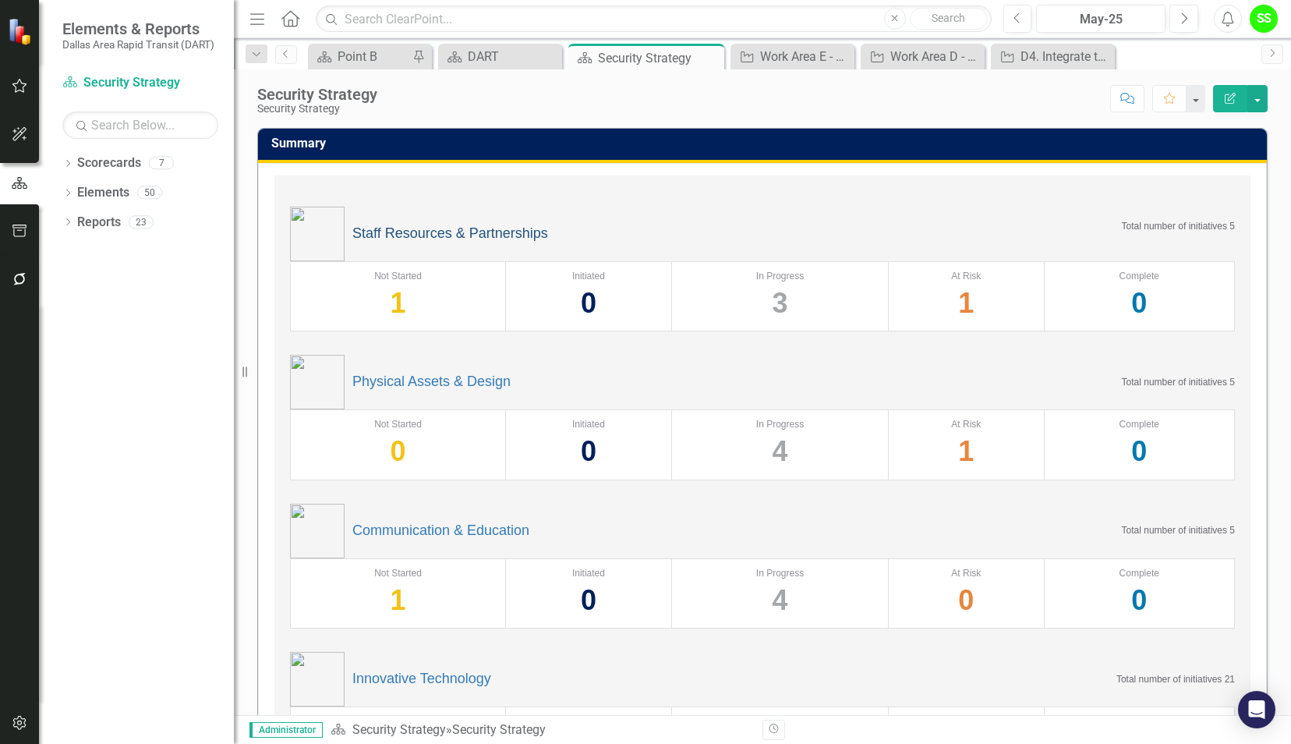
click at [443, 228] on link "Staff Resources & Partnerships" at bounding box center [450, 234] width 196 height 16
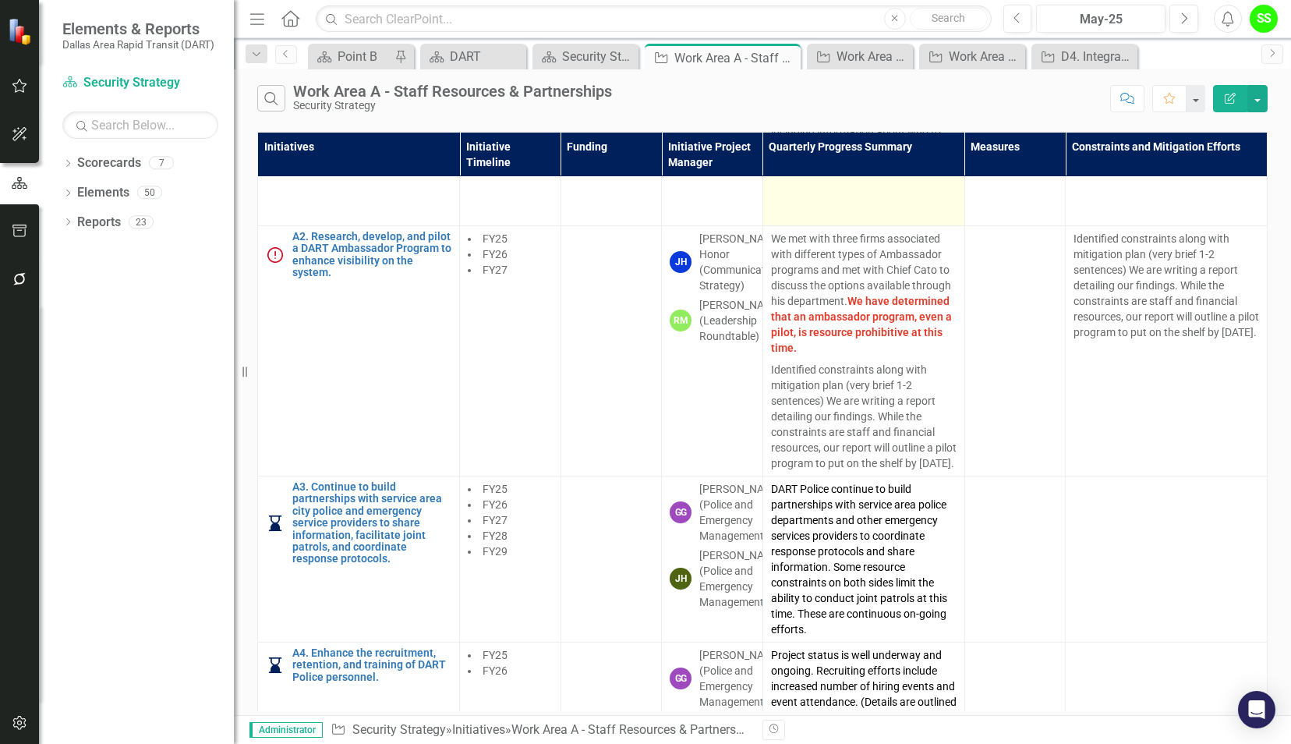
scroll to position [472, 0]
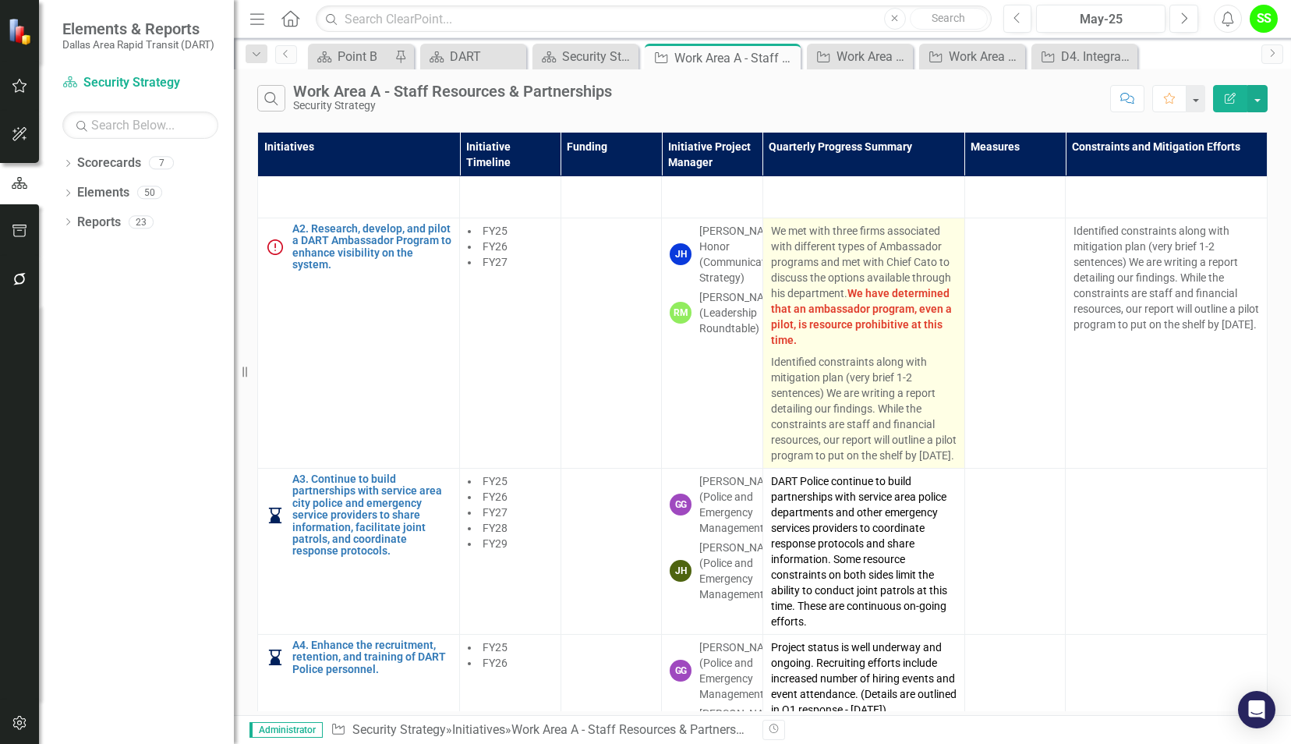
click at [896, 397] on p "Identified constraints along with mitigation plan (very brief 1-2 sentences) We…" at bounding box center [864, 407] width 186 height 112
click at [890, 257] on p "We met with three firms associated with different types of Ambassador programs …" at bounding box center [864, 287] width 186 height 128
click at [787, 242] on p "We met with three firms associated with different types of Ambassador programs …" at bounding box center [864, 287] width 186 height 128
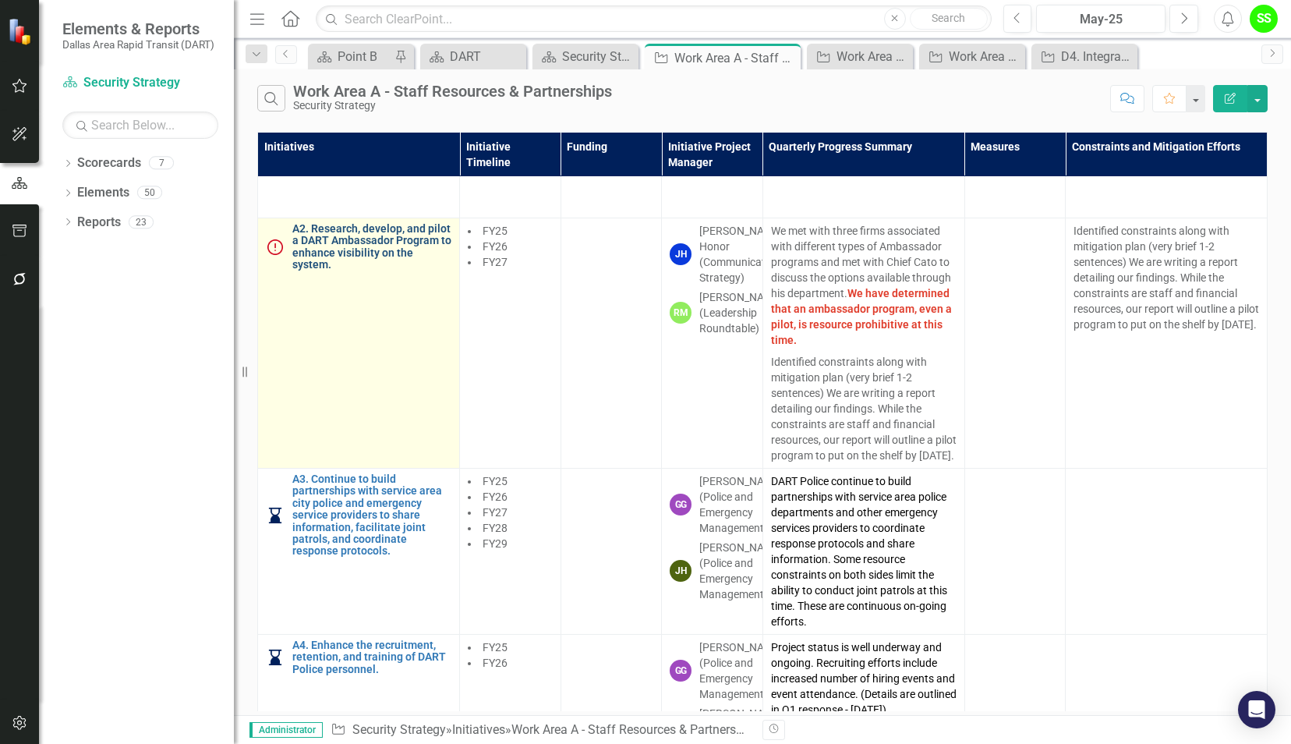
click at [391, 223] on link "A2. Research, develop, and pilot a DART Ambassador Program to enhance visibilit…" at bounding box center [371, 247] width 159 height 48
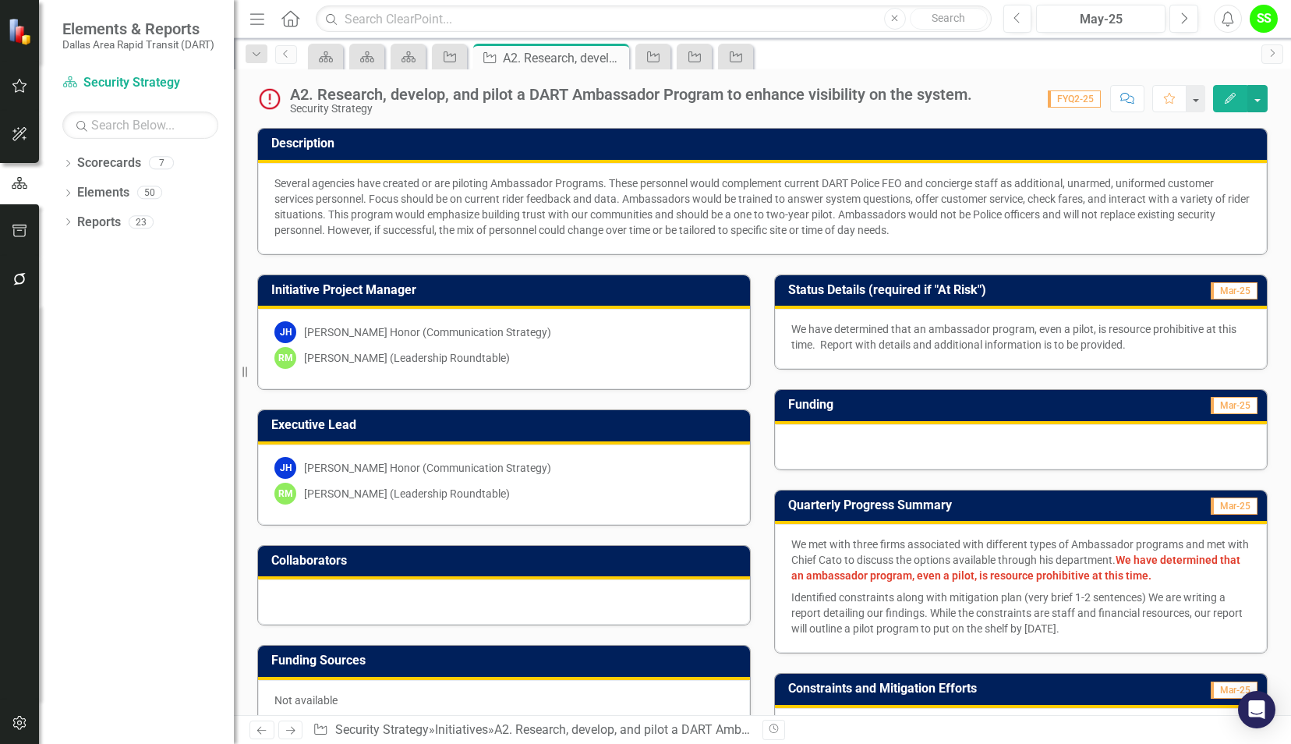
click at [1042, 333] on p "We have determined that an ambassador program, even a pilot, is resource prohib…" at bounding box center [1020, 336] width 459 height 31
click at [792, 321] on p "We have determined that an ambassador program, even a pilot, is resource prohib…" at bounding box center [1020, 336] width 459 height 31
click at [792, 323] on p "We have determined that an ambassador program, even a pilot, is resource prohib…" at bounding box center [1020, 336] width 459 height 31
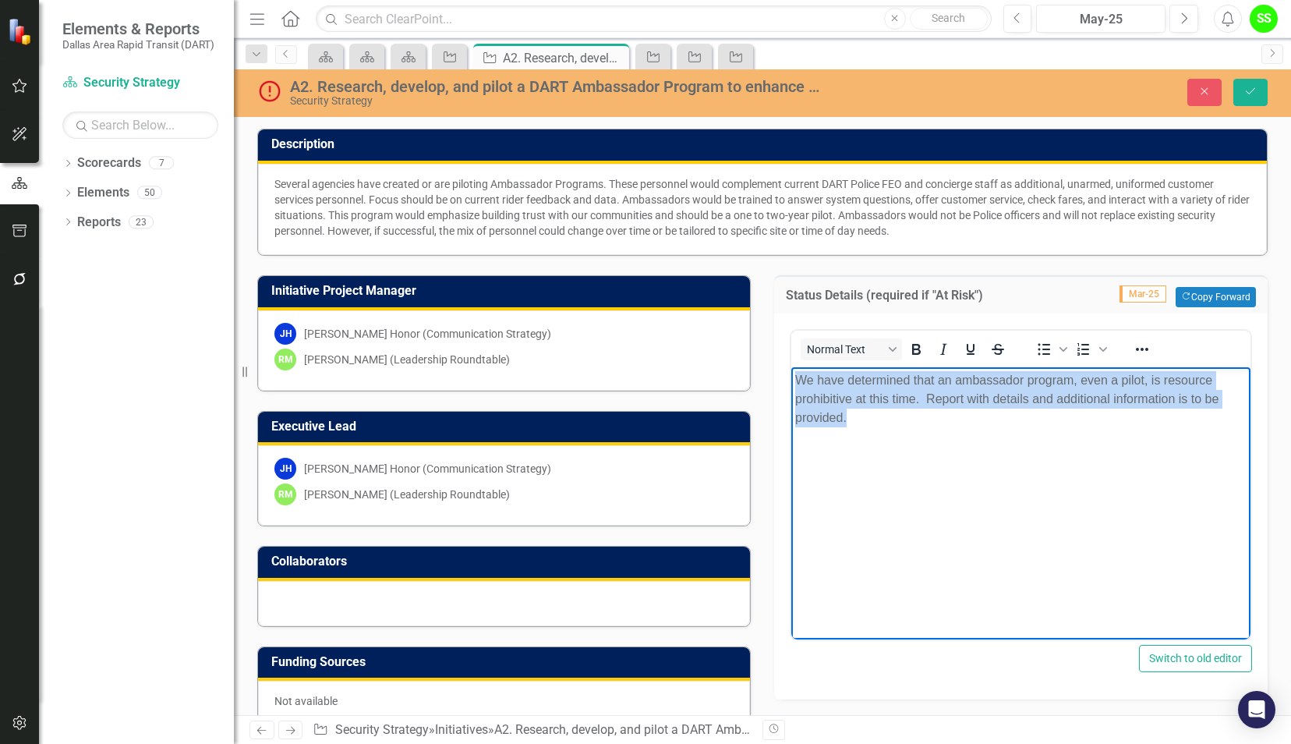
drag, startPoint x: 795, startPoint y: 382, endPoint x: 900, endPoint y: 427, distance: 113.8
click at [900, 427] on body "We have determined that an ambassador program, even a pilot, is resource prohib…" at bounding box center [1020, 484] width 459 height 234
copy p "We have determined that an ambassador program, even a pilot, is resource prohib…"
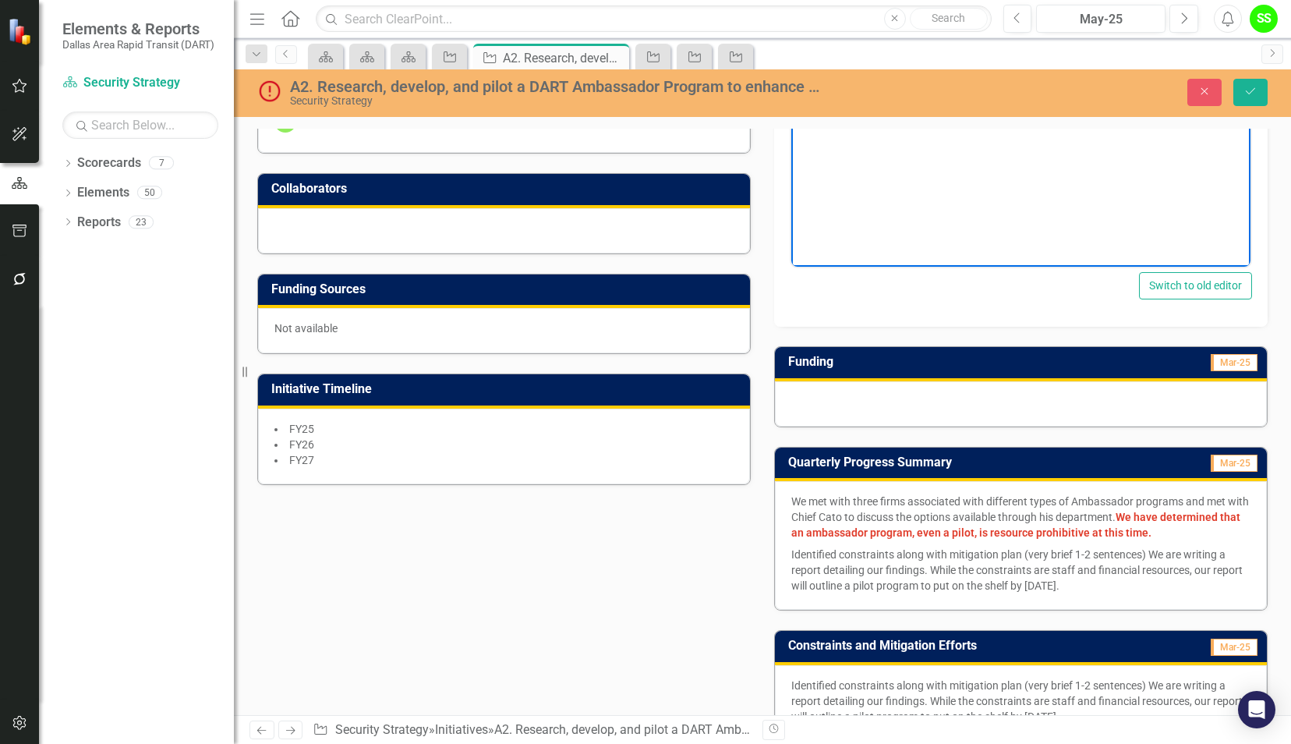
scroll to position [387, 0]
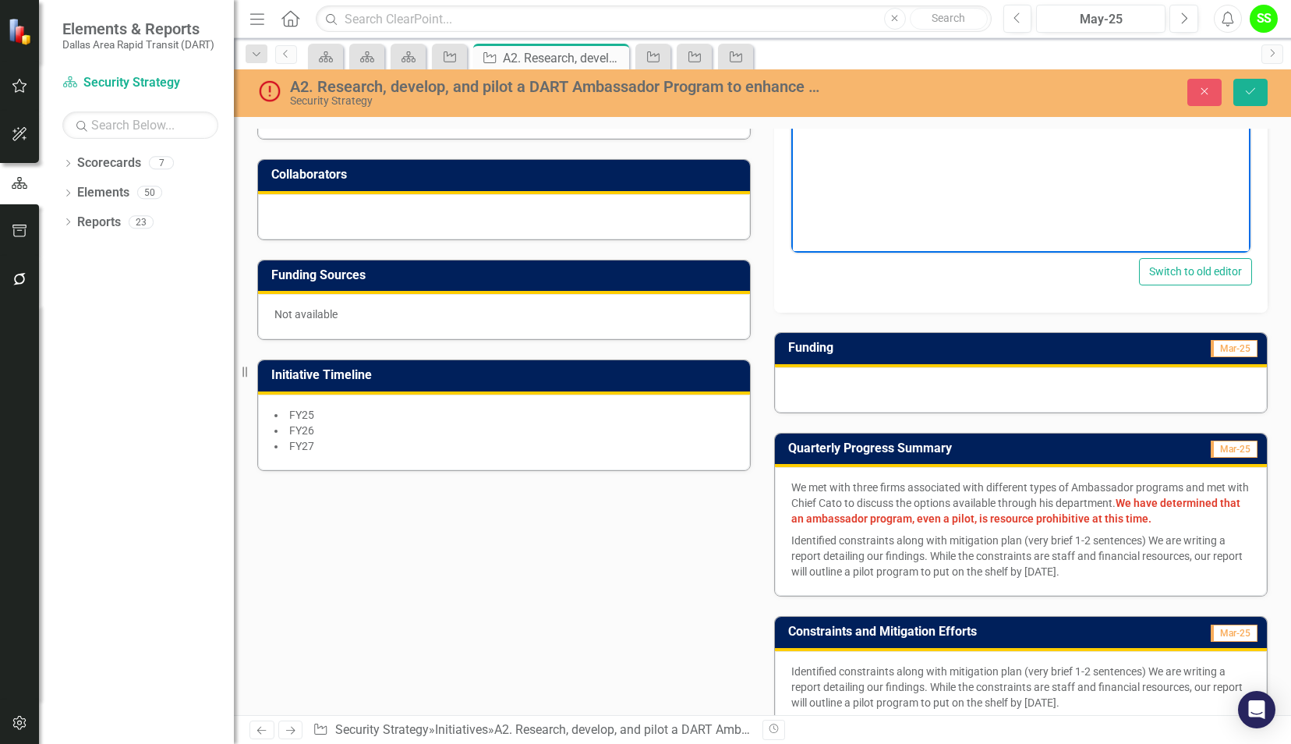
click at [883, 474] on div "We met with three firms associated with different types of Ambassador programs …" at bounding box center [1021, 531] width 492 height 129
click at [853, 488] on p "We met with three firms associated with different types of Ambassador programs …" at bounding box center [1020, 504] width 459 height 50
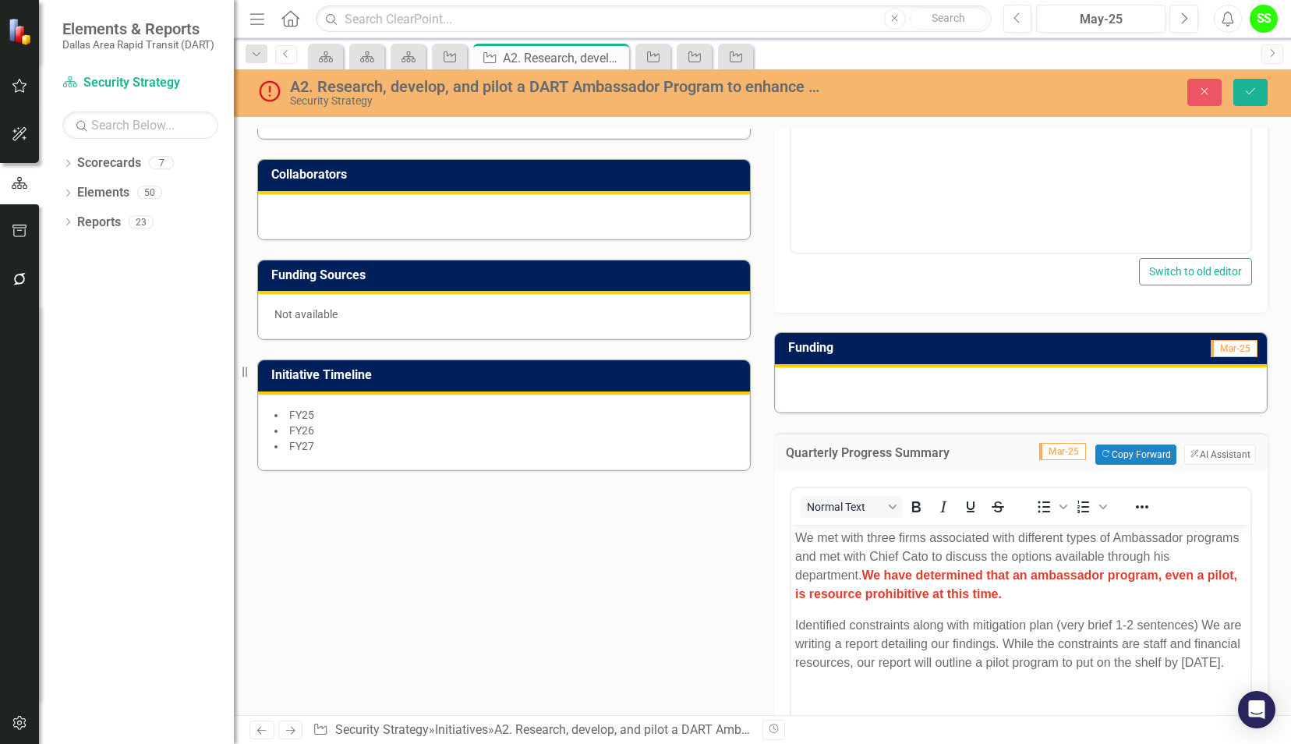
scroll to position [0, 0]
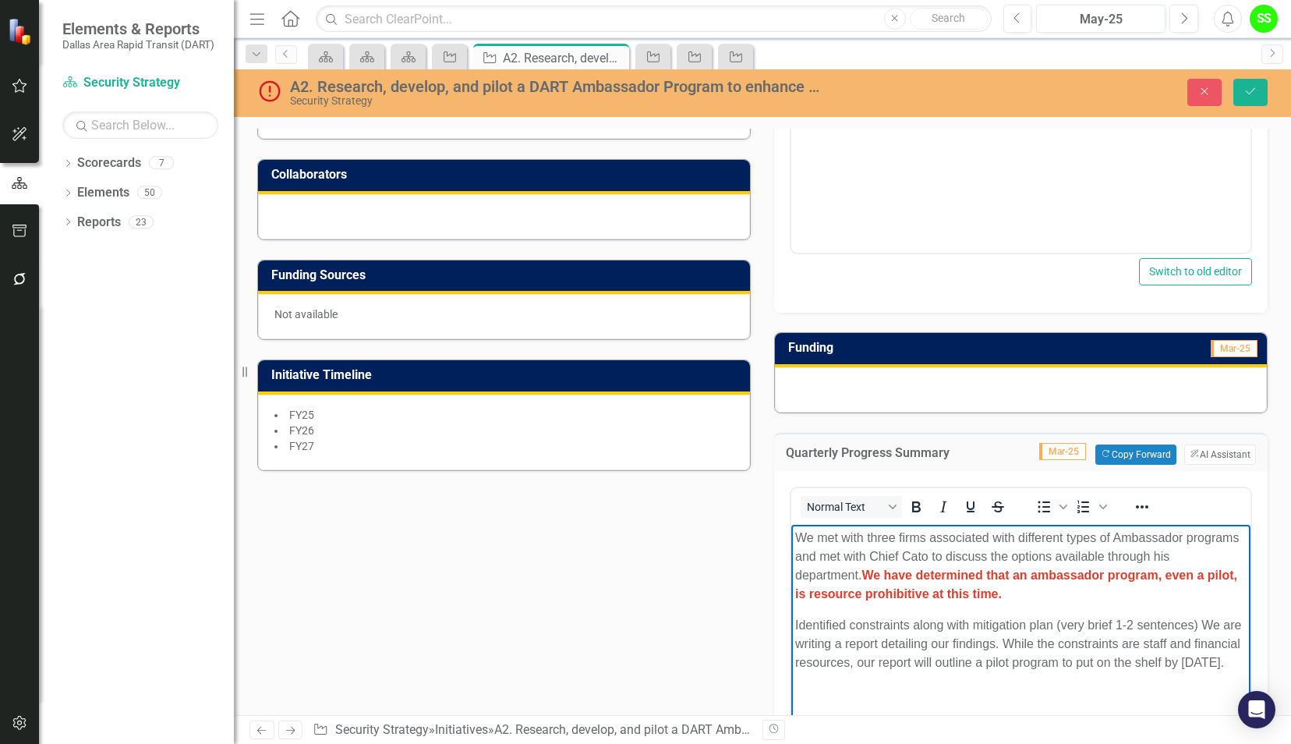
drag, startPoint x: 791, startPoint y: 537, endPoint x: 1576, endPoint y: 1059, distance: 942.6
click at [791, 537] on body "We met with three firms associated with different types of Ambassador programs …" at bounding box center [1020, 641] width 459 height 234
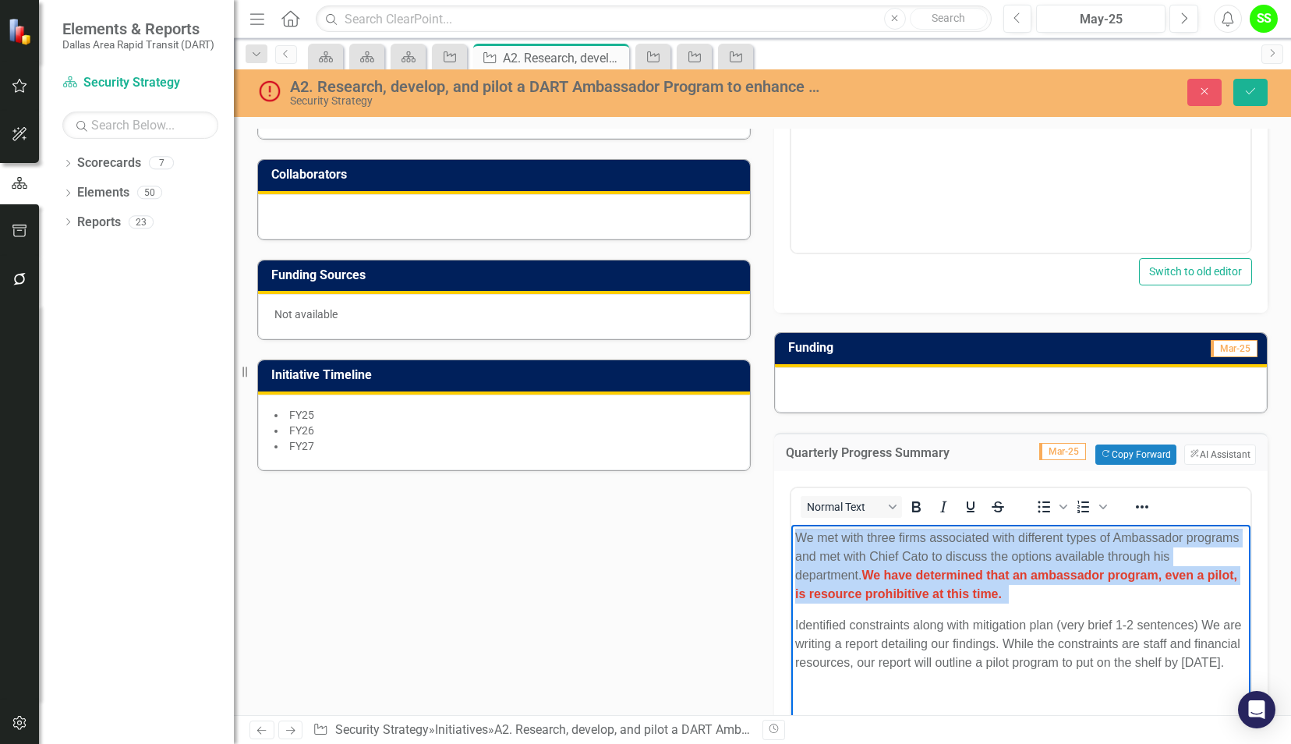
drag, startPoint x: 1576, startPoint y: 1059, endPoint x: 1006, endPoint y: 592, distance: 737.4
click at [1006, 592] on body "We met with three firms associated with different types of Ambassador programs …" at bounding box center [1020, 641] width 459 height 234
copy p "We met with three firms associated with different types of Ambassador programs …"
